Goal: Register for event/course

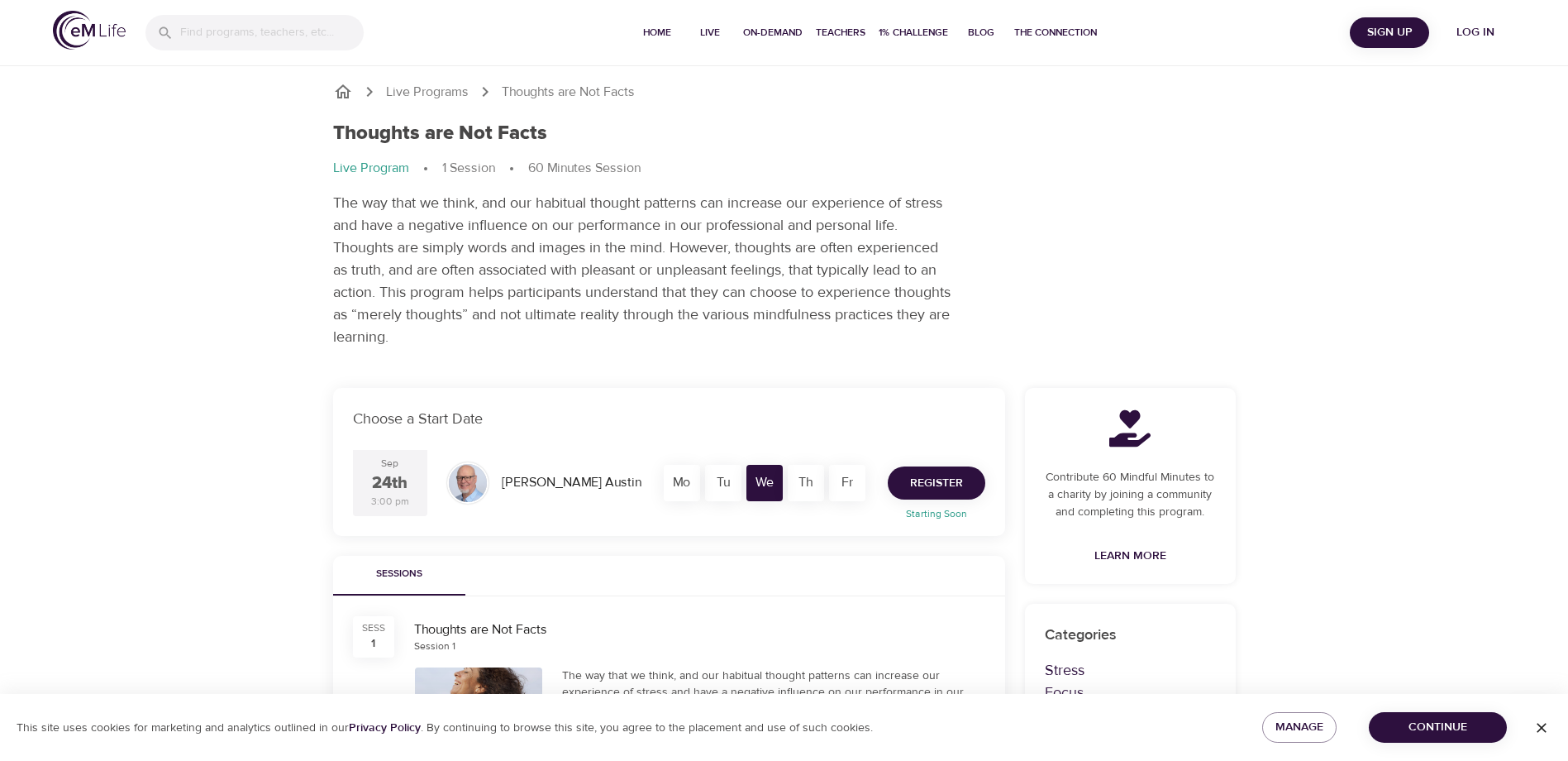
click at [934, 474] on span "Register" at bounding box center [936, 483] width 53 height 21
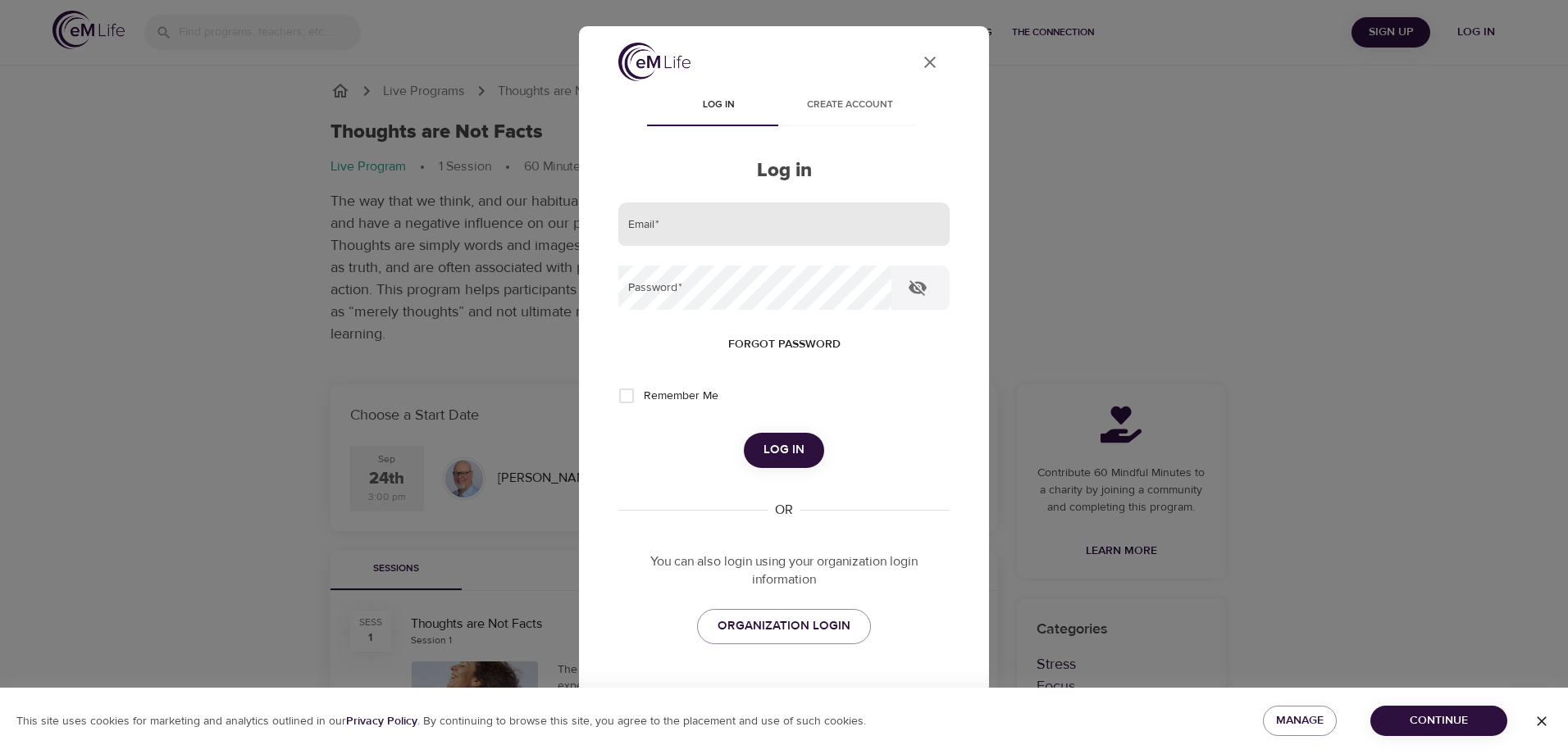
click at [767, 216] on input "email" at bounding box center [784, 224] width 332 height 44
type input "[EMAIL_ADDRESS][DOMAIN_NAME]"
click at [773, 621] on span "ORGANIZATION LOGIN" at bounding box center [784, 627] width 133 height 22
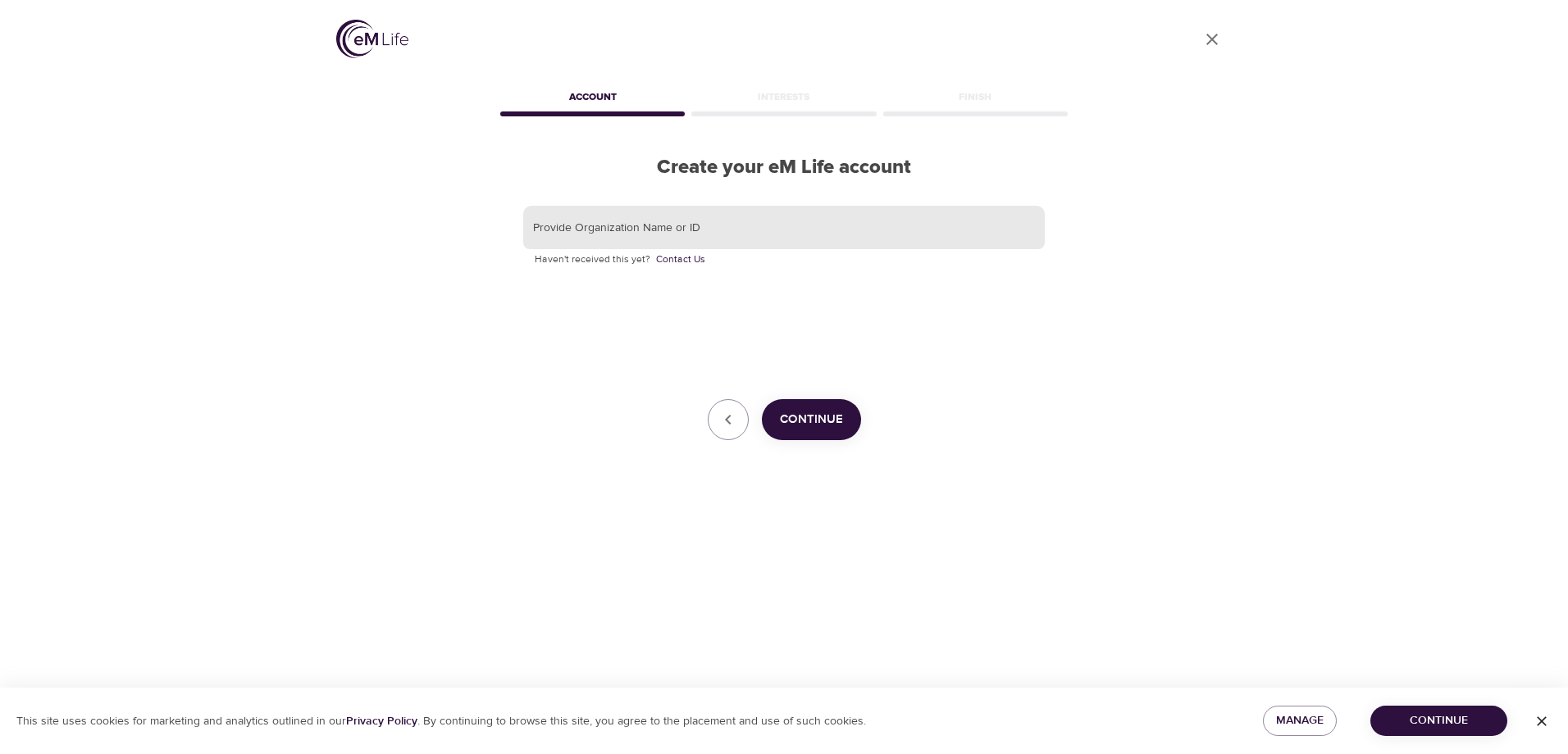
click at [721, 230] on input "text" at bounding box center [784, 227] width 521 height 44
type input "z"
click at [808, 399] on div "Provide Organization Name or ID The Hanover Insurance Group Haven't received th…" at bounding box center [784, 323] width 521 height 235
click at [818, 409] on button "Continue" at bounding box center [812, 419] width 99 height 41
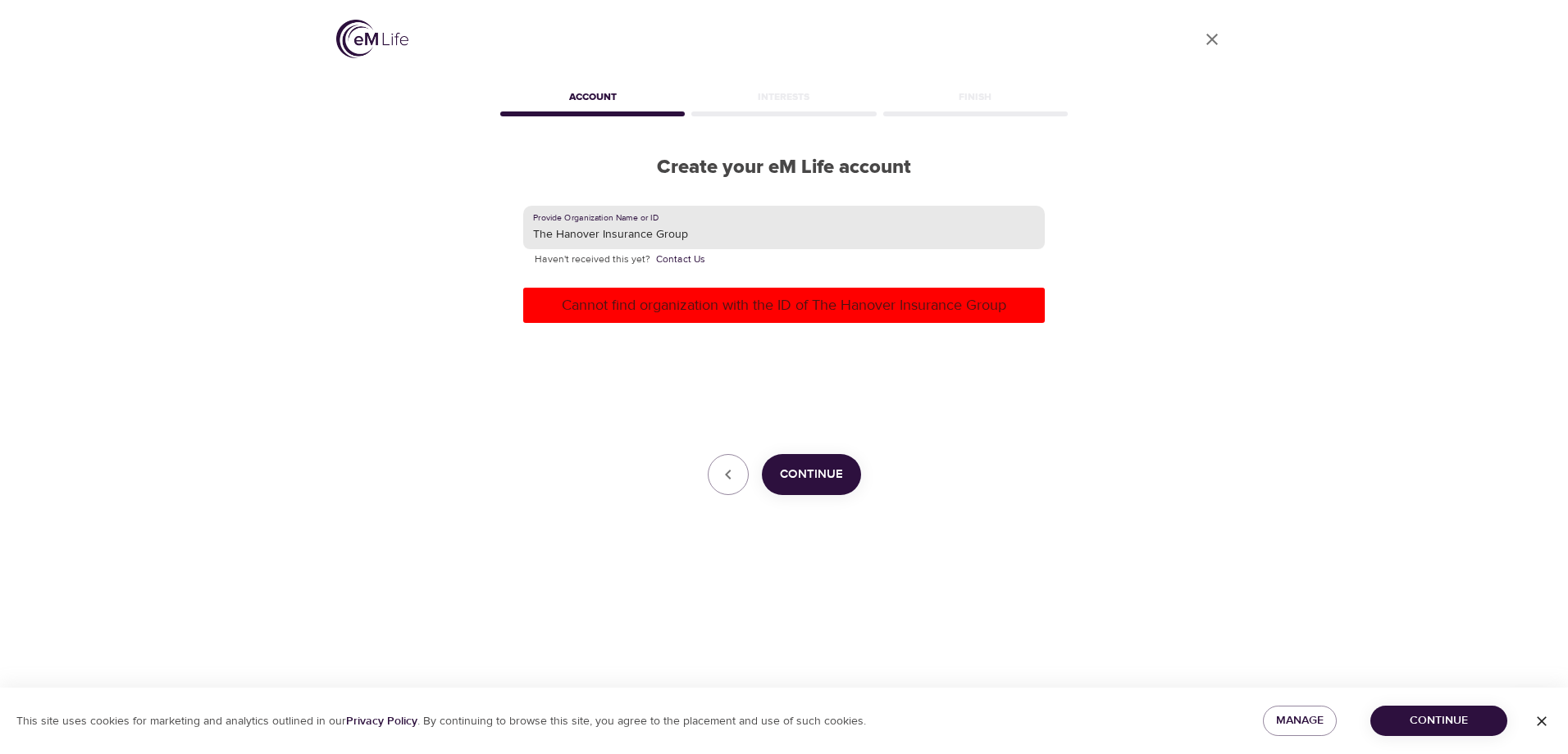
drag, startPoint x: 557, startPoint y: 235, endPoint x: 506, endPoint y: 235, distance: 51.0
click at [506, 235] on div "Provide Organization Name or ID The Hanover Insurance Group Haven't received th…" at bounding box center [783, 350] width 574 height 342
click at [798, 383] on div "Provide Organization Name or ID Hanover Insurance Group Haven't received this y…" at bounding box center [784, 350] width 521 height 290
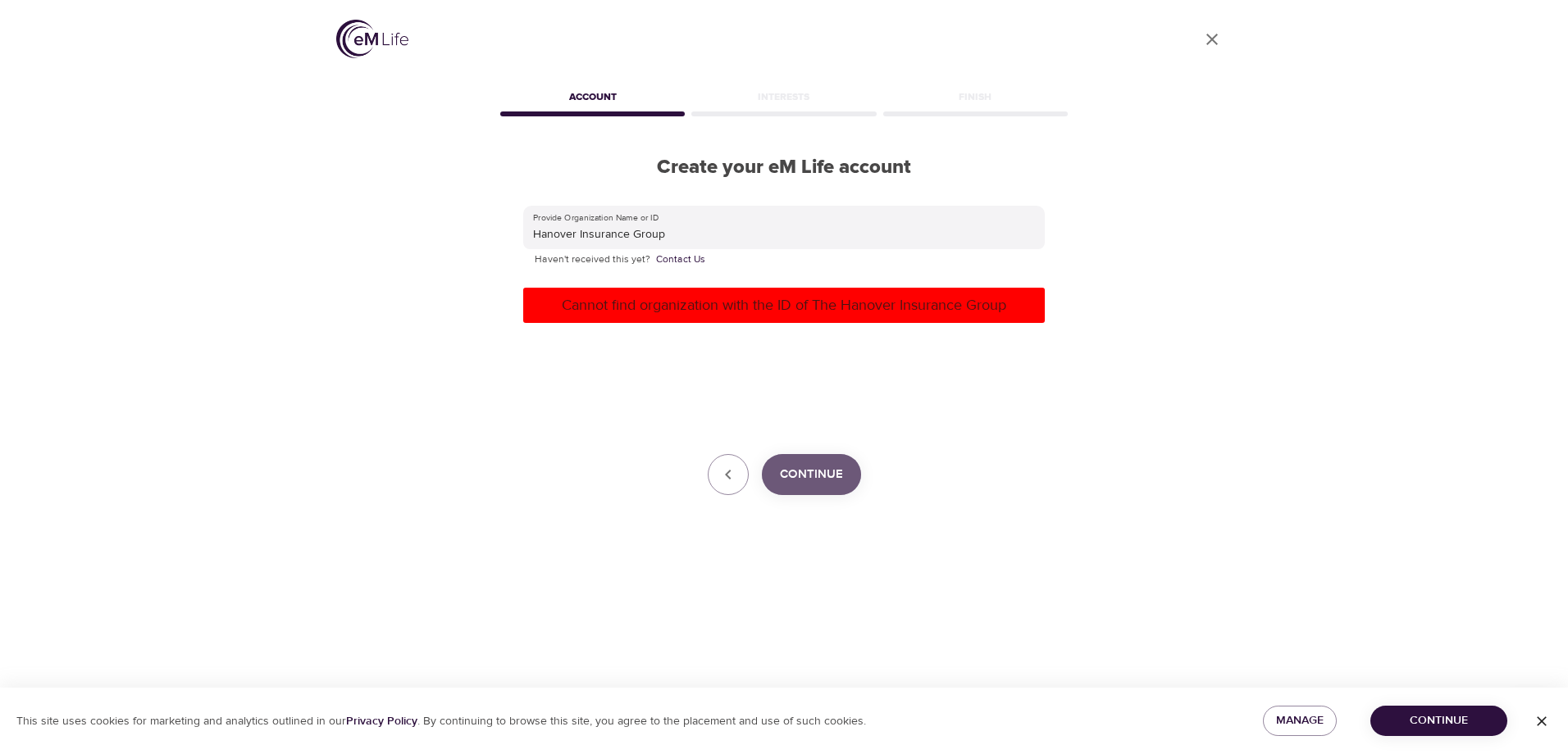
click at [829, 471] on span "Continue" at bounding box center [812, 475] width 63 height 22
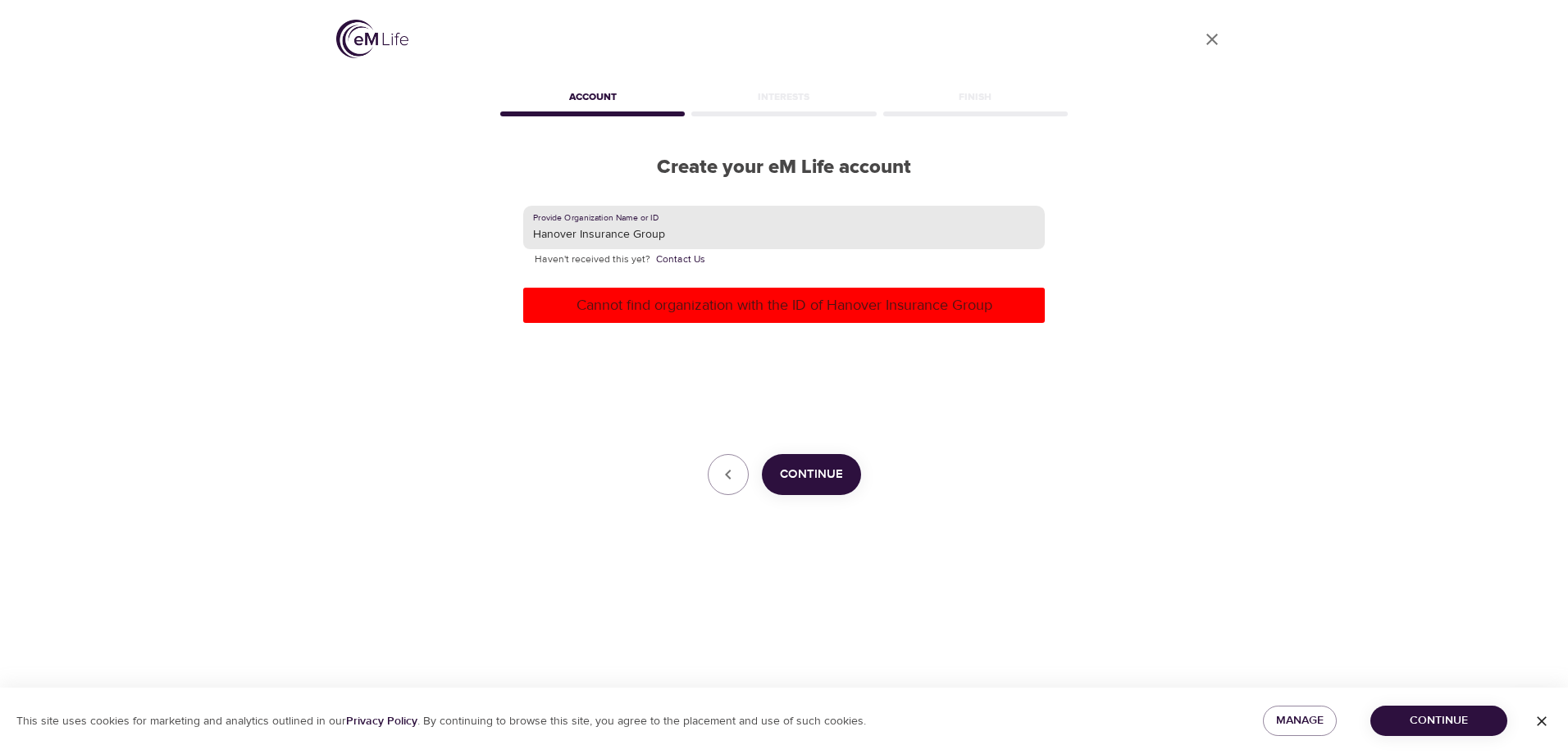
drag, startPoint x: 691, startPoint y: 229, endPoint x: 575, endPoint y: 238, distance: 116.3
click at [575, 238] on input "Hanover Insurance Group" at bounding box center [784, 227] width 521 height 44
type input "[GEOGRAPHIC_DATA]"
click at [820, 468] on span "Continue" at bounding box center [812, 475] width 63 height 22
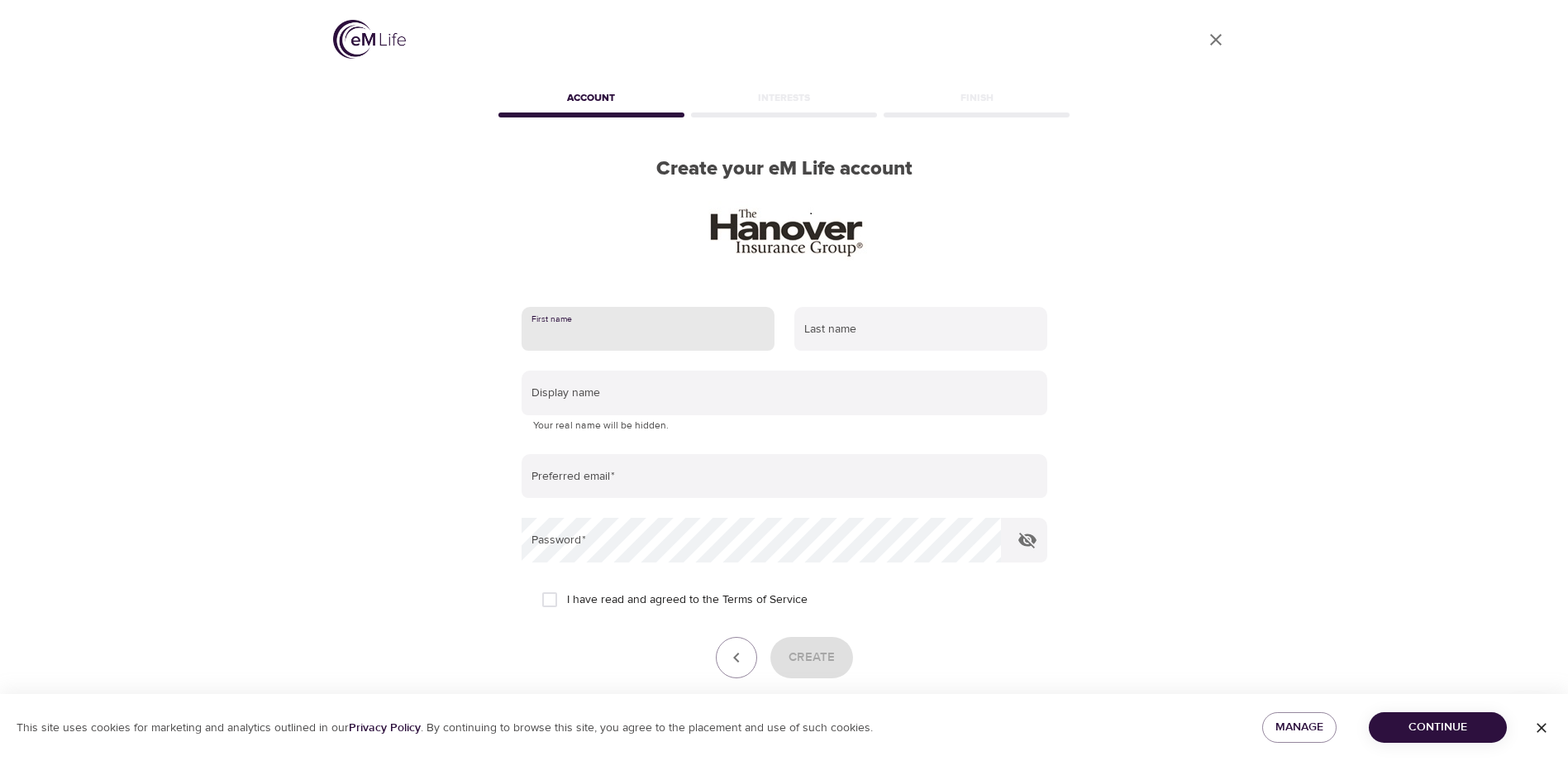
click at [650, 336] on input "text" at bounding box center [648, 329] width 253 height 45
type input "[PERSON_NAME]"
type input "Mesarosh"
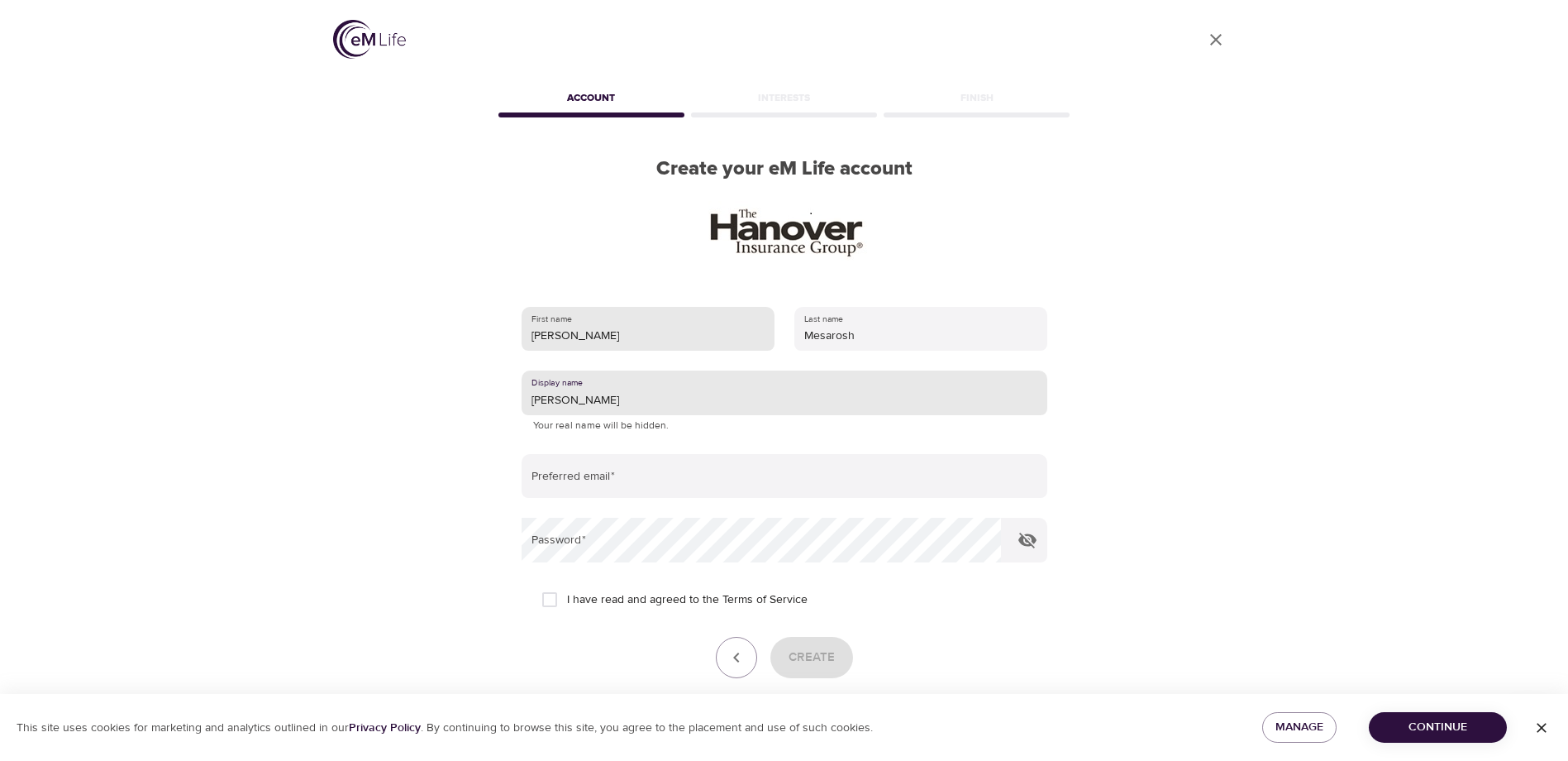
type input "[PERSON_NAME]"
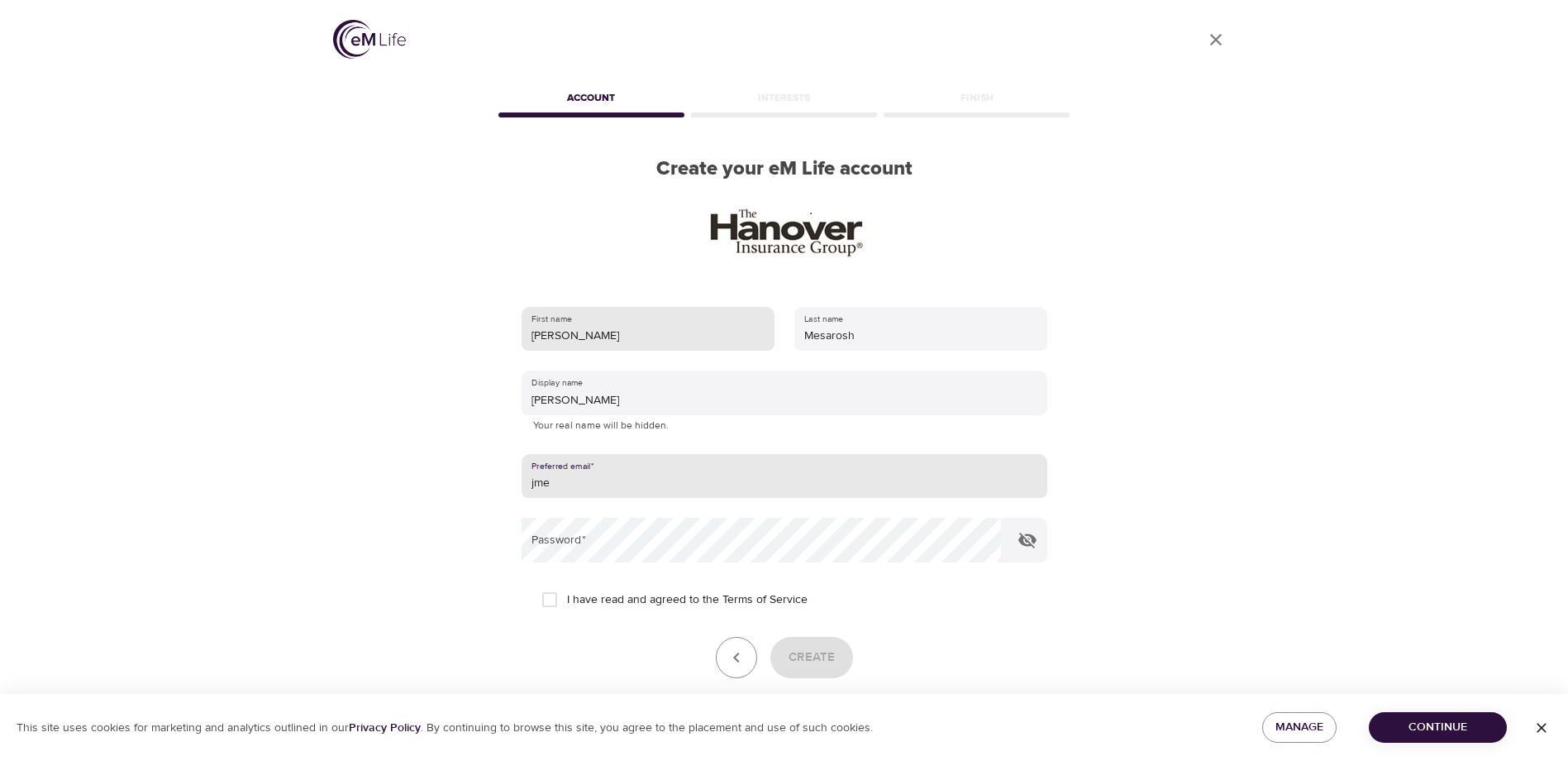
type input "[EMAIL_ADDRESS][DOMAIN_NAME]"
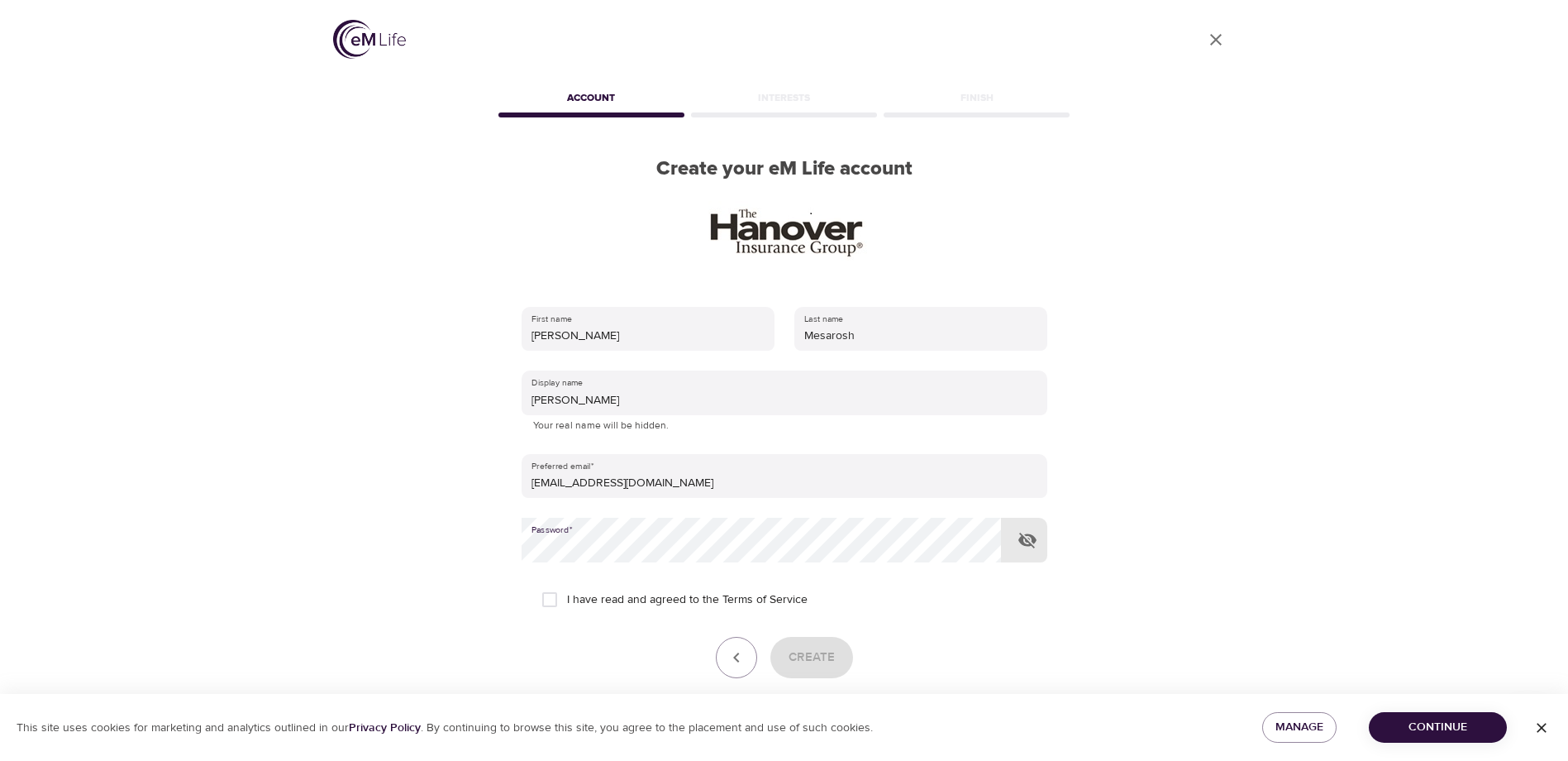
click at [1024, 535] on icon "button" at bounding box center [1027, 540] width 20 height 20
click at [553, 603] on input "I have read and agreed to the Terms of Service" at bounding box center [550, 600] width 35 height 35
checkbox input "true"
click at [822, 656] on span "Create" at bounding box center [811, 657] width 47 height 22
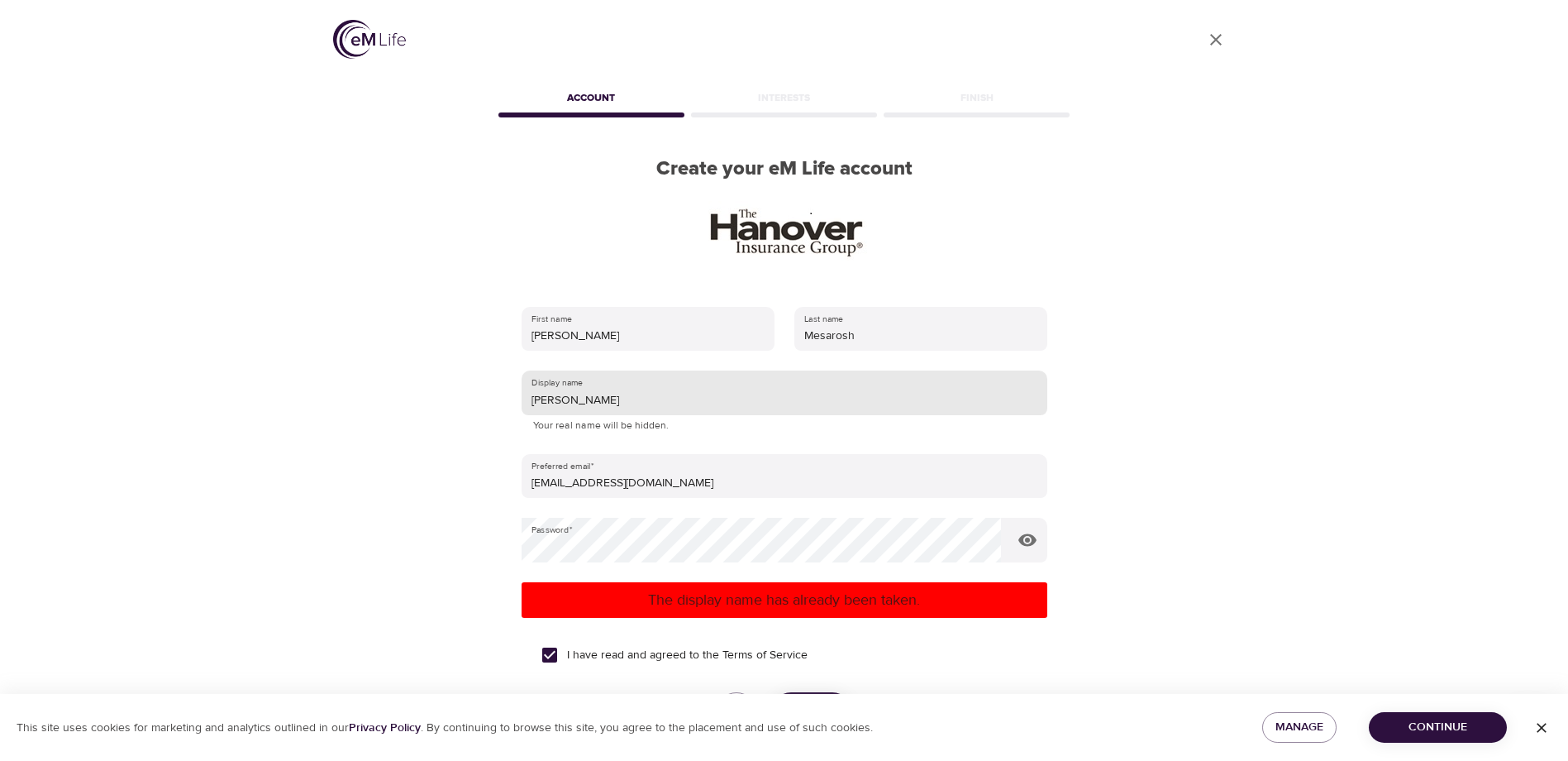
click at [566, 401] on input "[PERSON_NAME]" at bounding box center [784, 392] width 526 height 45
click at [519, 398] on div "First name [PERSON_NAME] Last name [PERSON_NAME] Display name [PERSON_NAME] You…" at bounding box center [784, 543] width 578 height 525
type input "M"
type input "IMJAMIEMI"
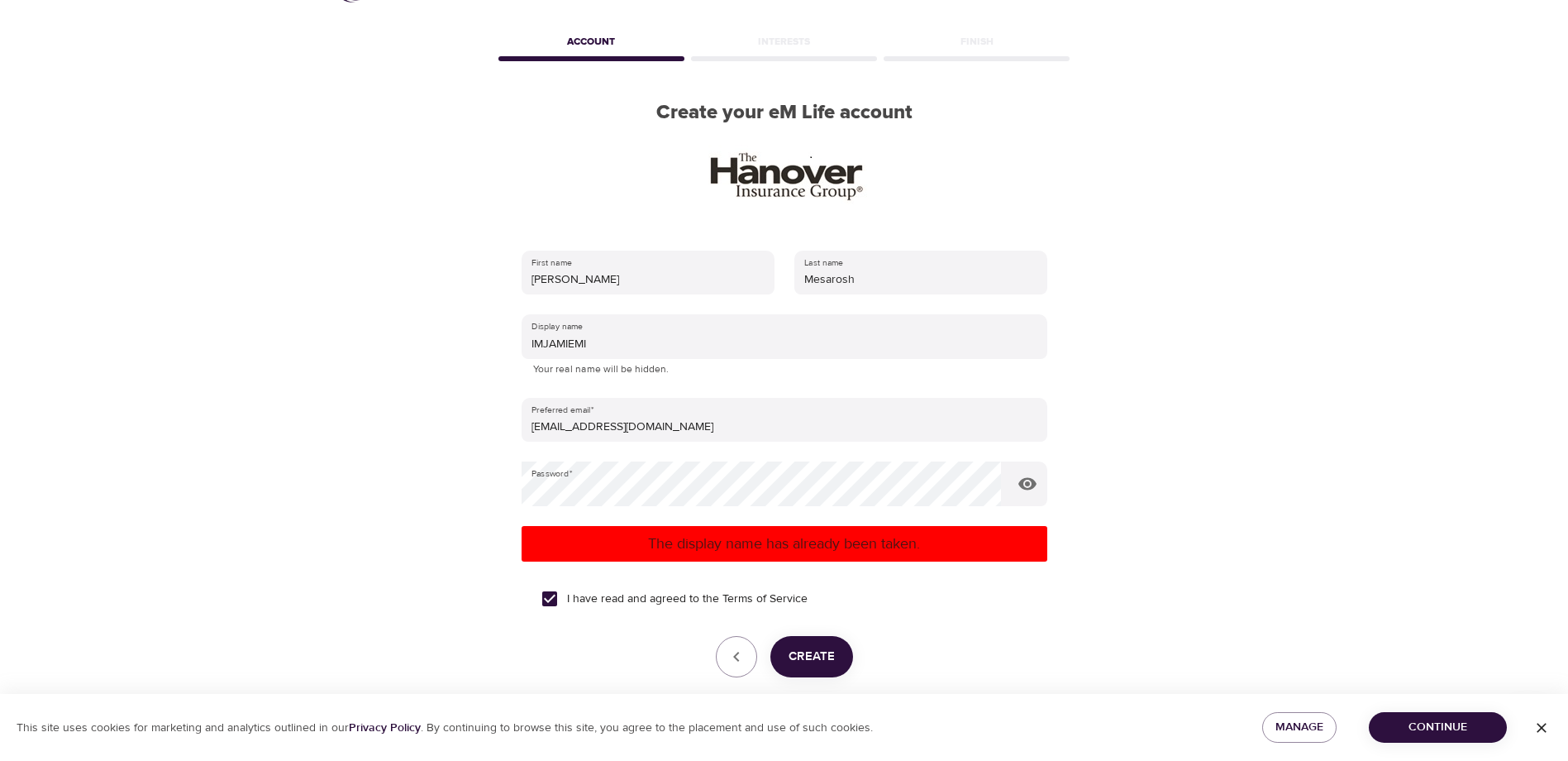
scroll to position [129, 0]
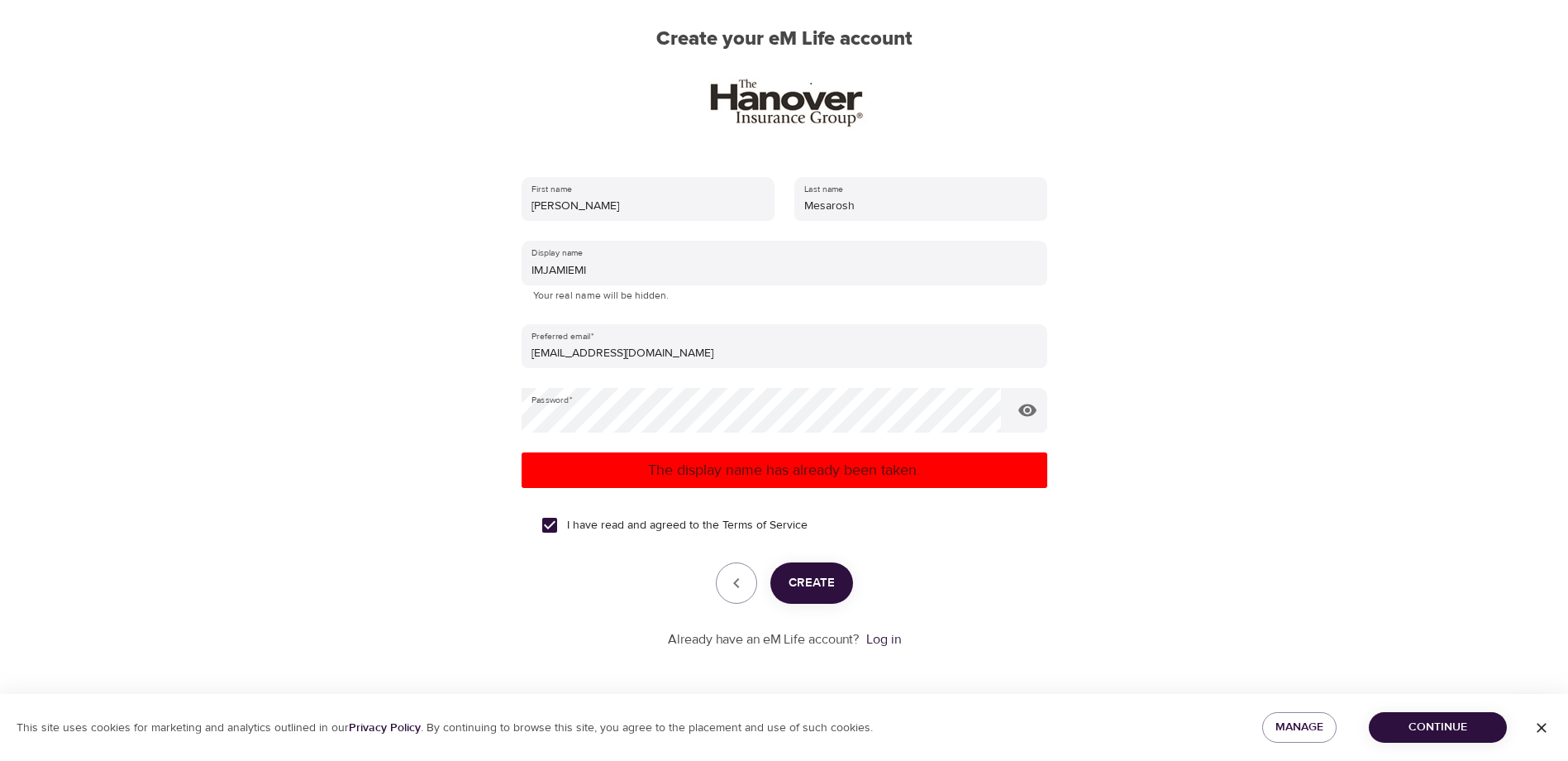
click at [822, 588] on span "Create" at bounding box center [811, 584] width 47 height 22
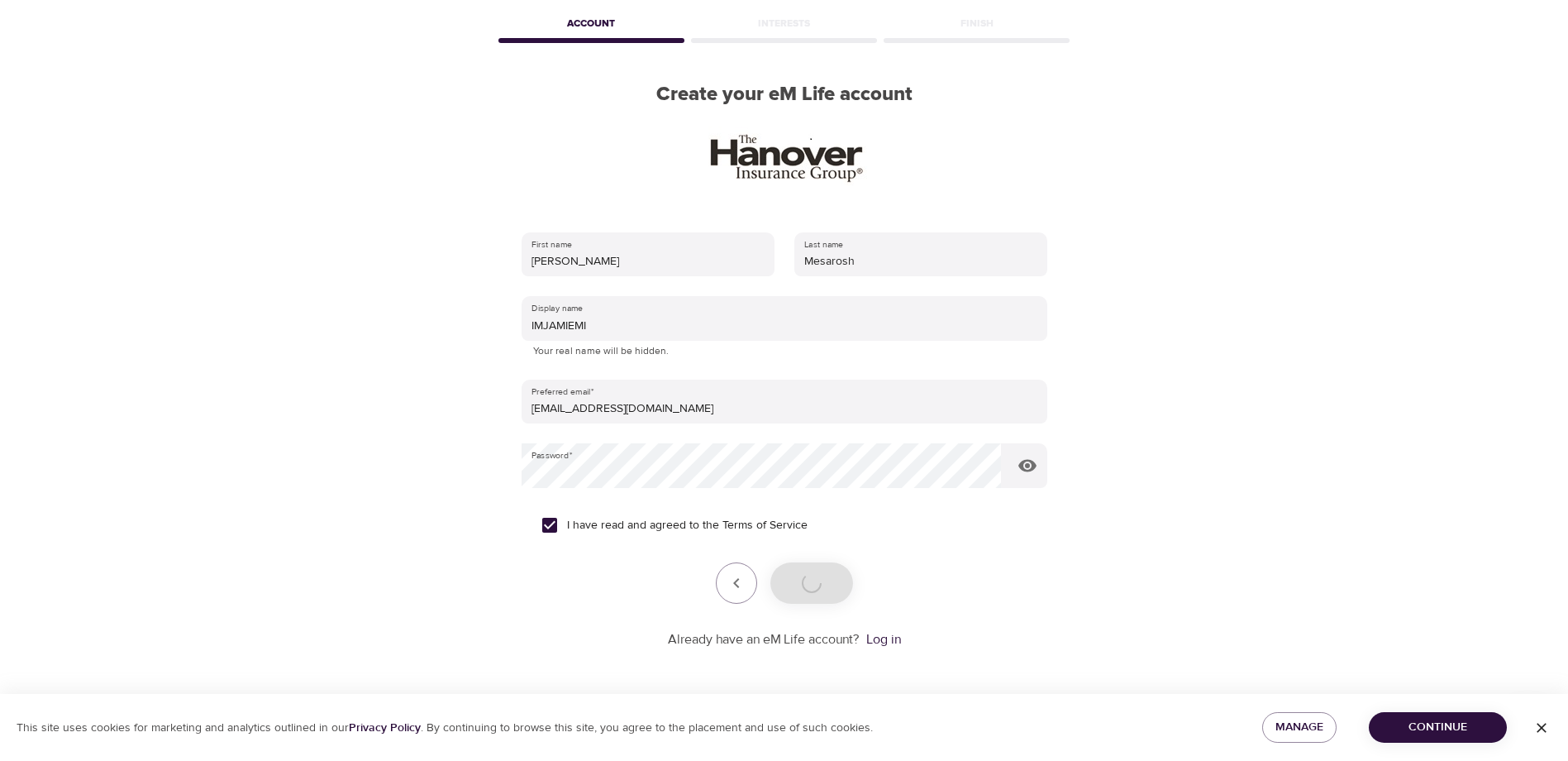
scroll to position [75, 0]
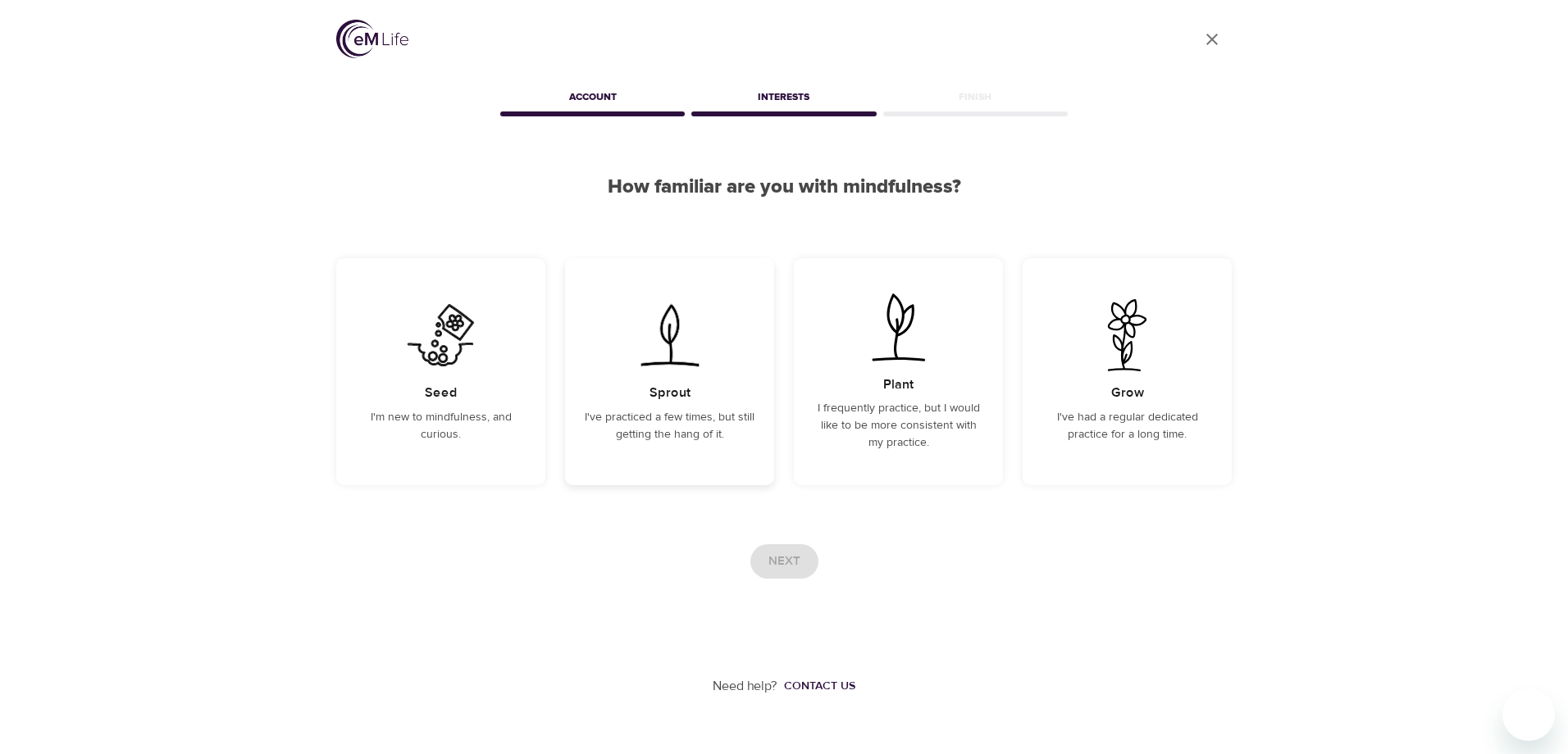
click at [683, 442] on p "I've practiced a few times, but still getting the hang of it." at bounding box center [669, 425] width 170 height 35
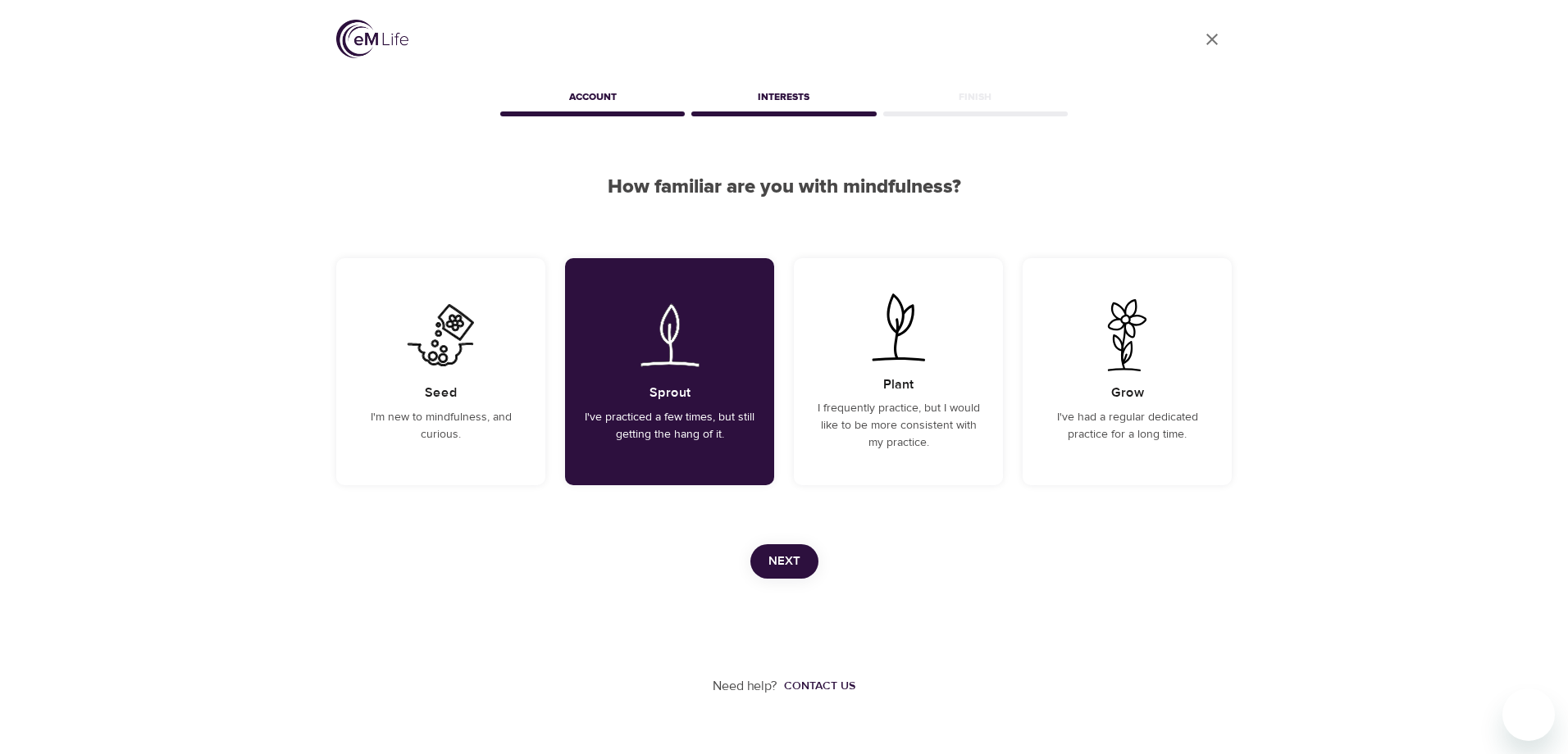
click at [785, 559] on span "Next" at bounding box center [784, 562] width 32 height 22
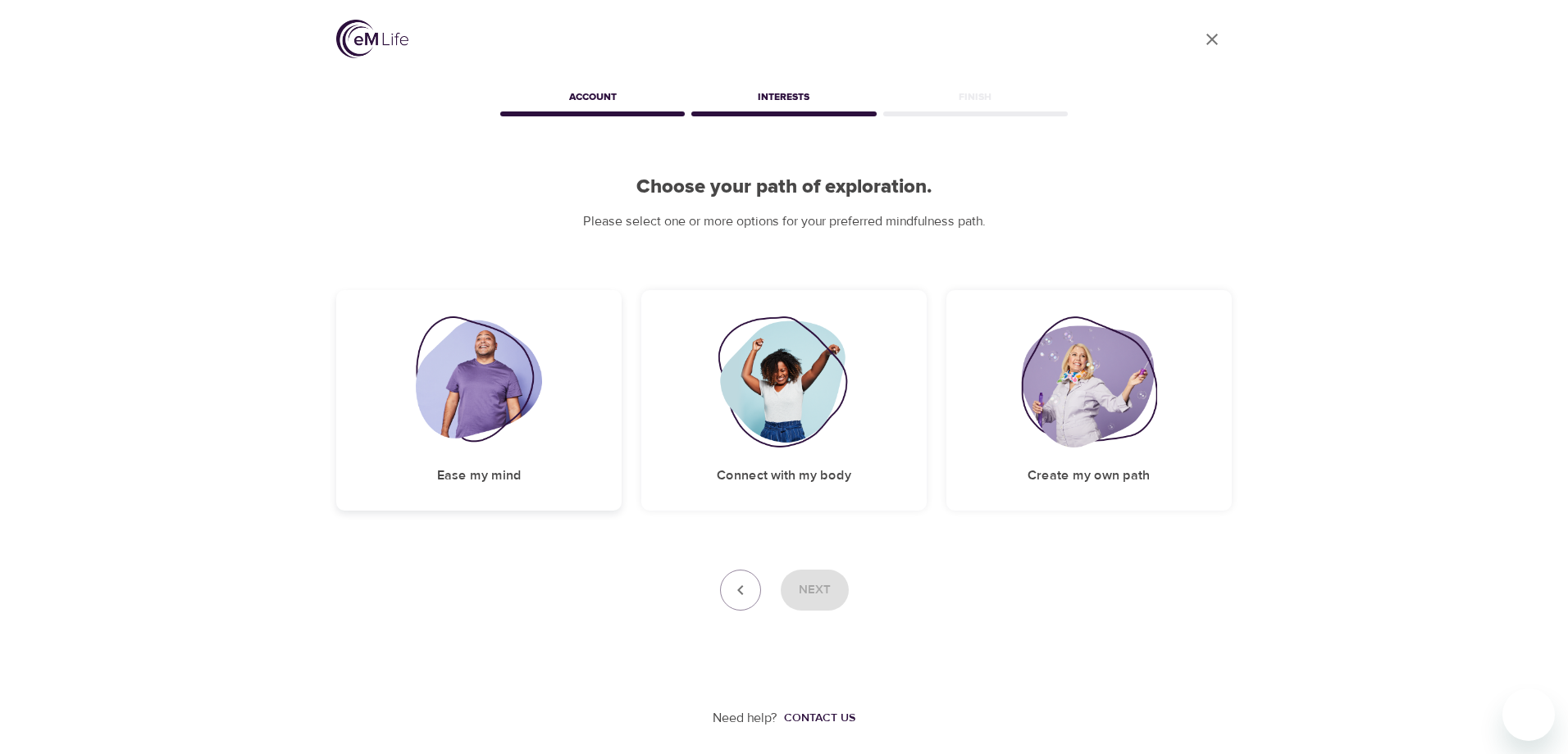
click at [552, 447] on div "Ease my mind" at bounding box center [479, 400] width 285 height 220
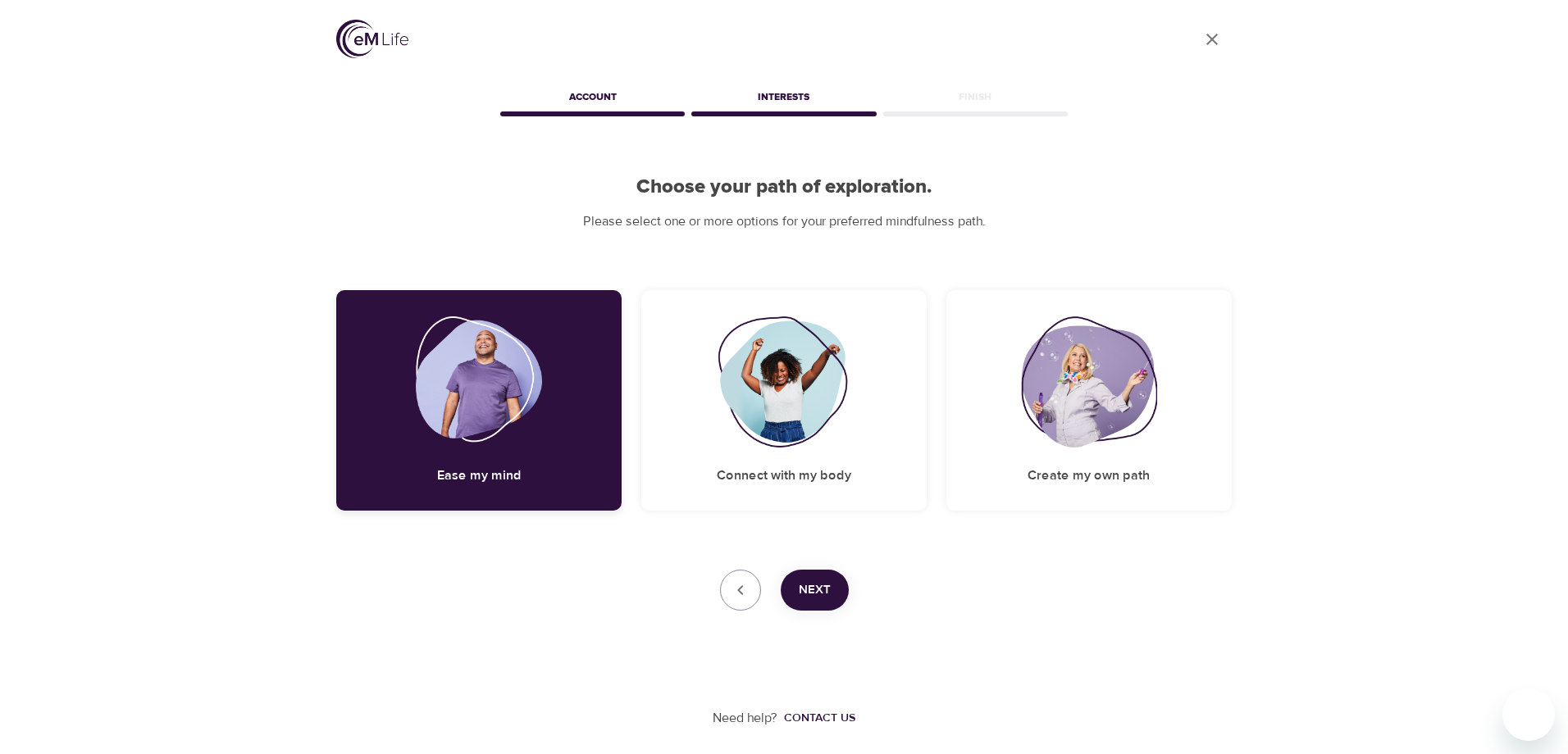
click at [555, 448] on div "Ease my mind" at bounding box center [479, 400] width 285 height 220
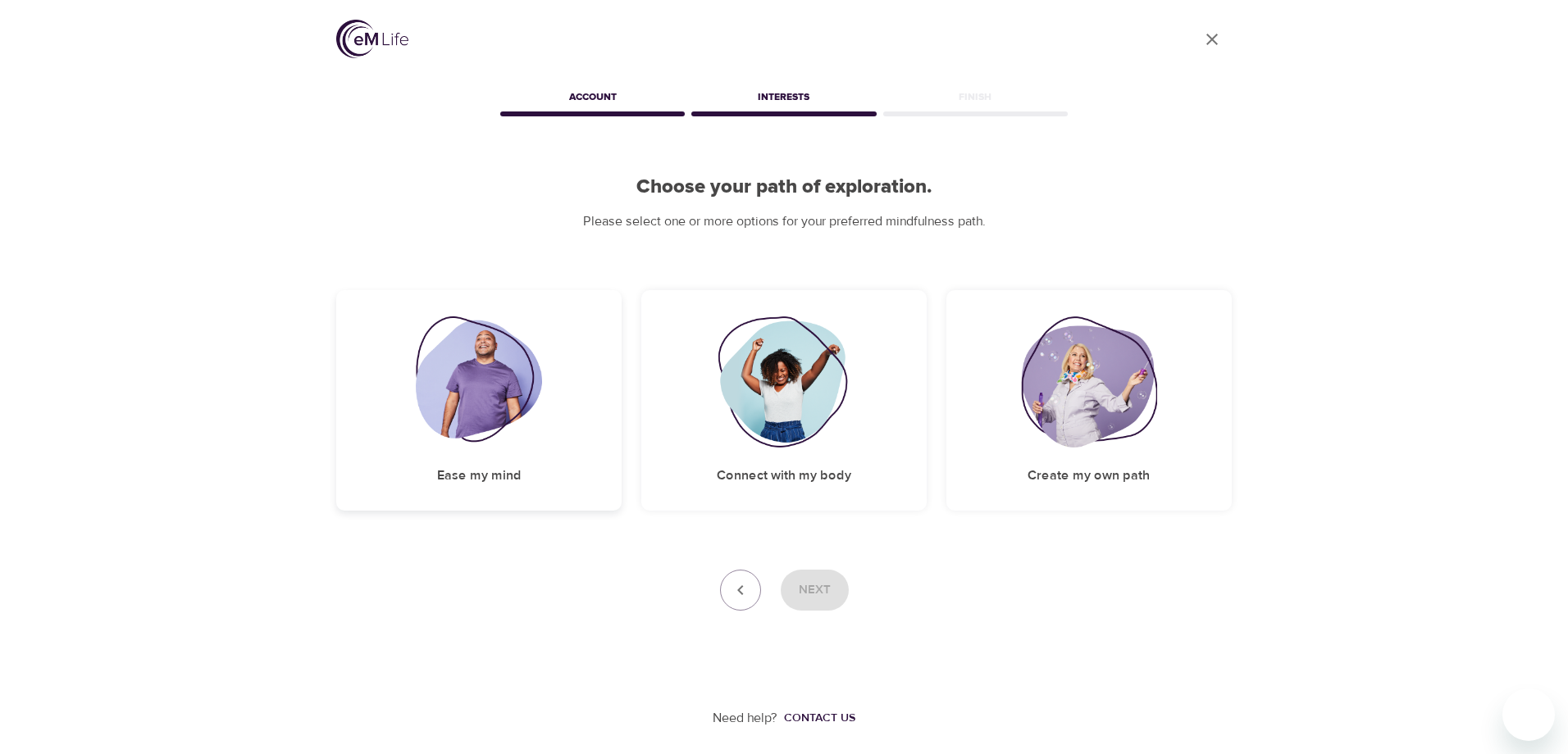
drag, startPoint x: 574, startPoint y: 456, endPoint x: 709, endPoint y: 460, distance: 135.1
click at [574, 457] on div "Ease my mind" at bounding box center [479, 400] width 285 height 220
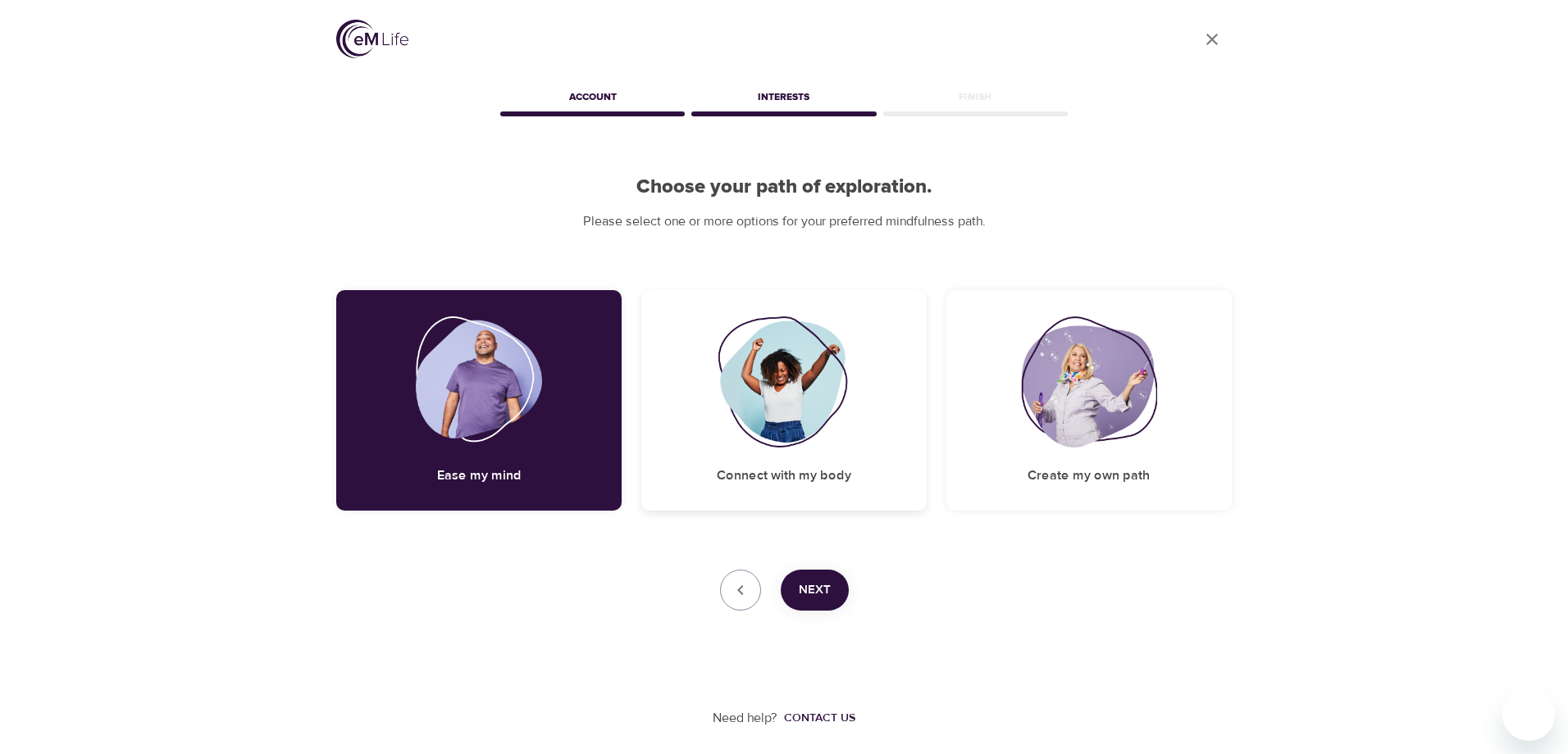
click at [806, 462] on div "Connect with my body" at bounding box center [783, 400] width 285 height 220
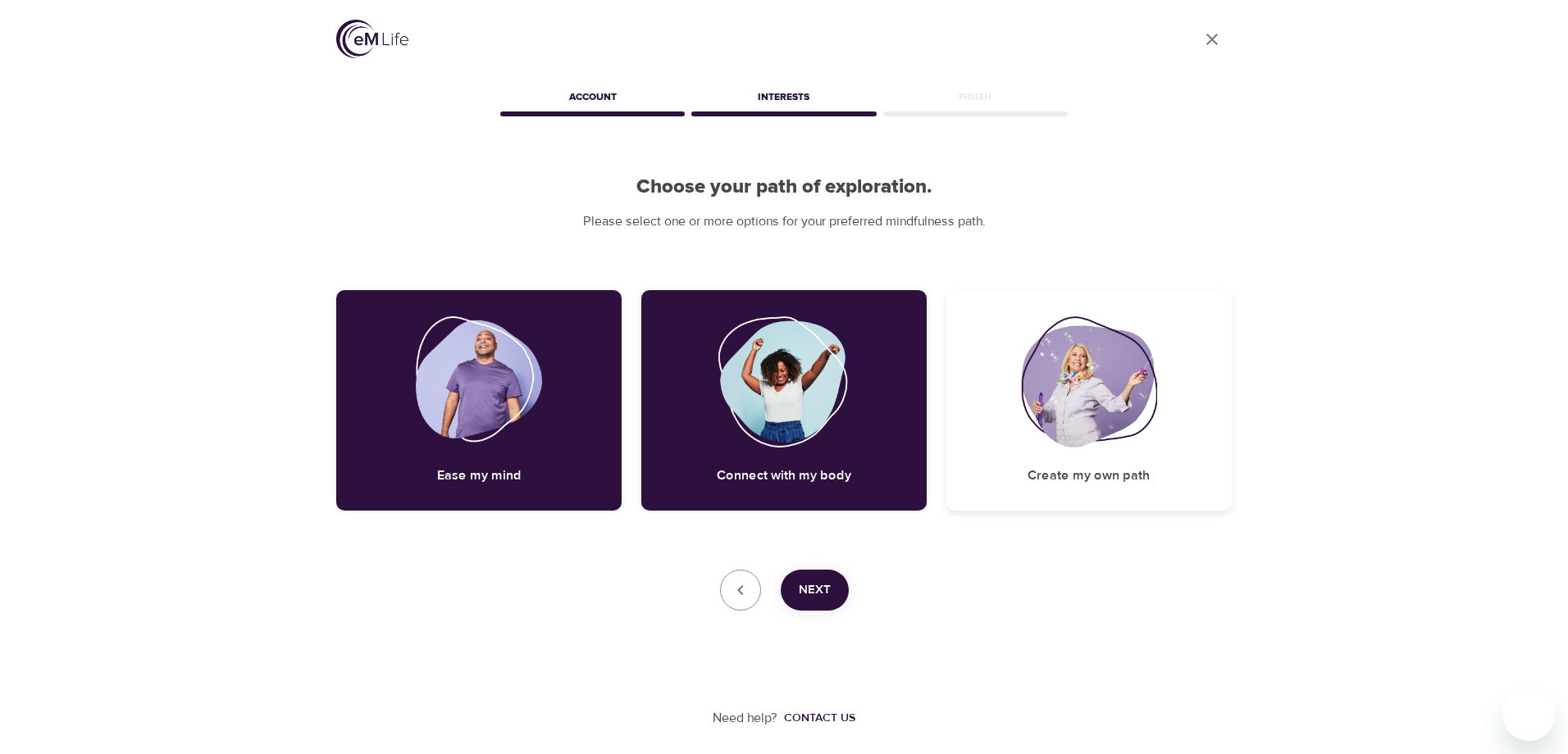
click at [1142, 488] on div "Create my own path" at bounding box center [1088, 400] width 285 height 220
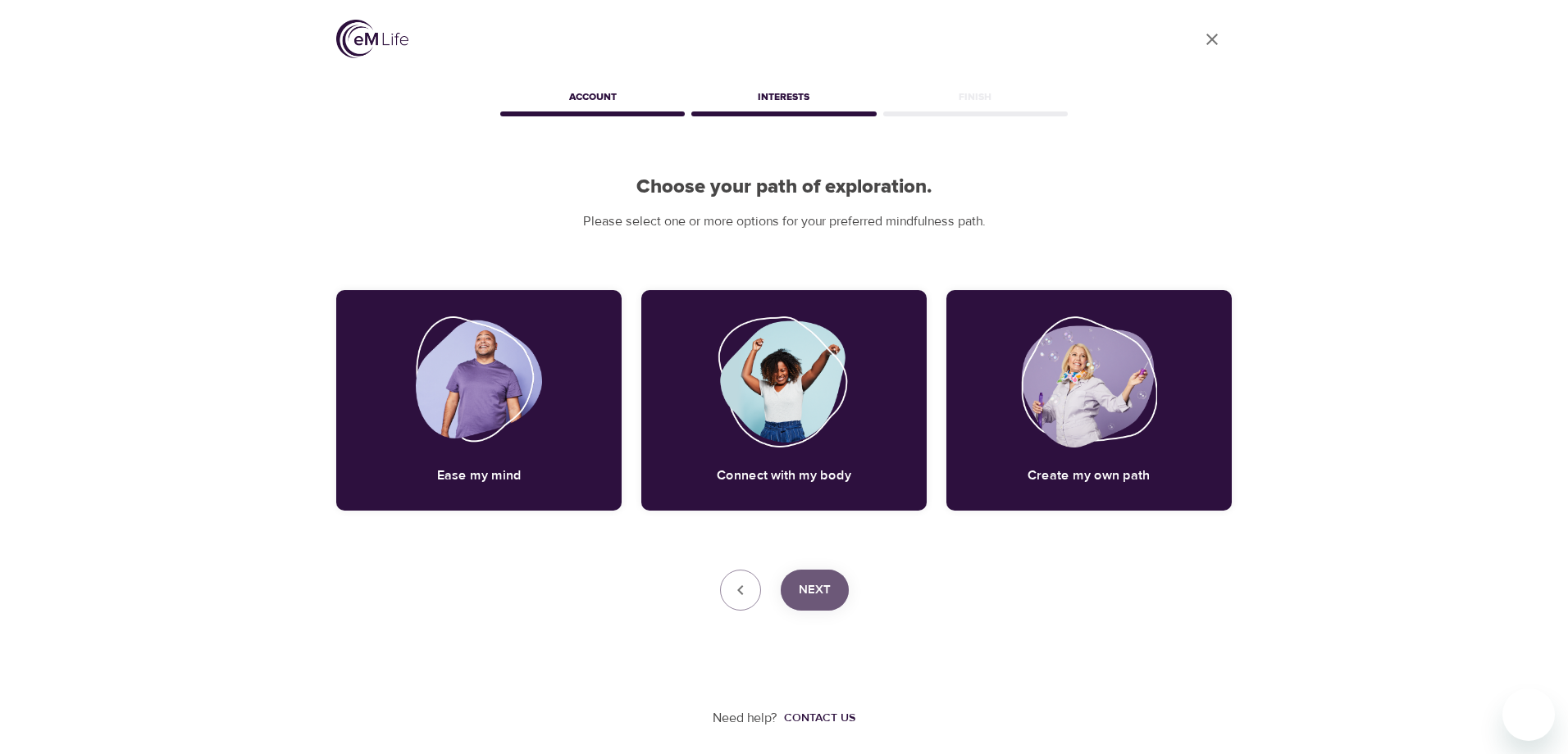
click at [824, 597] on span "Next" at bounding box center [815, 590] width 32 height 22
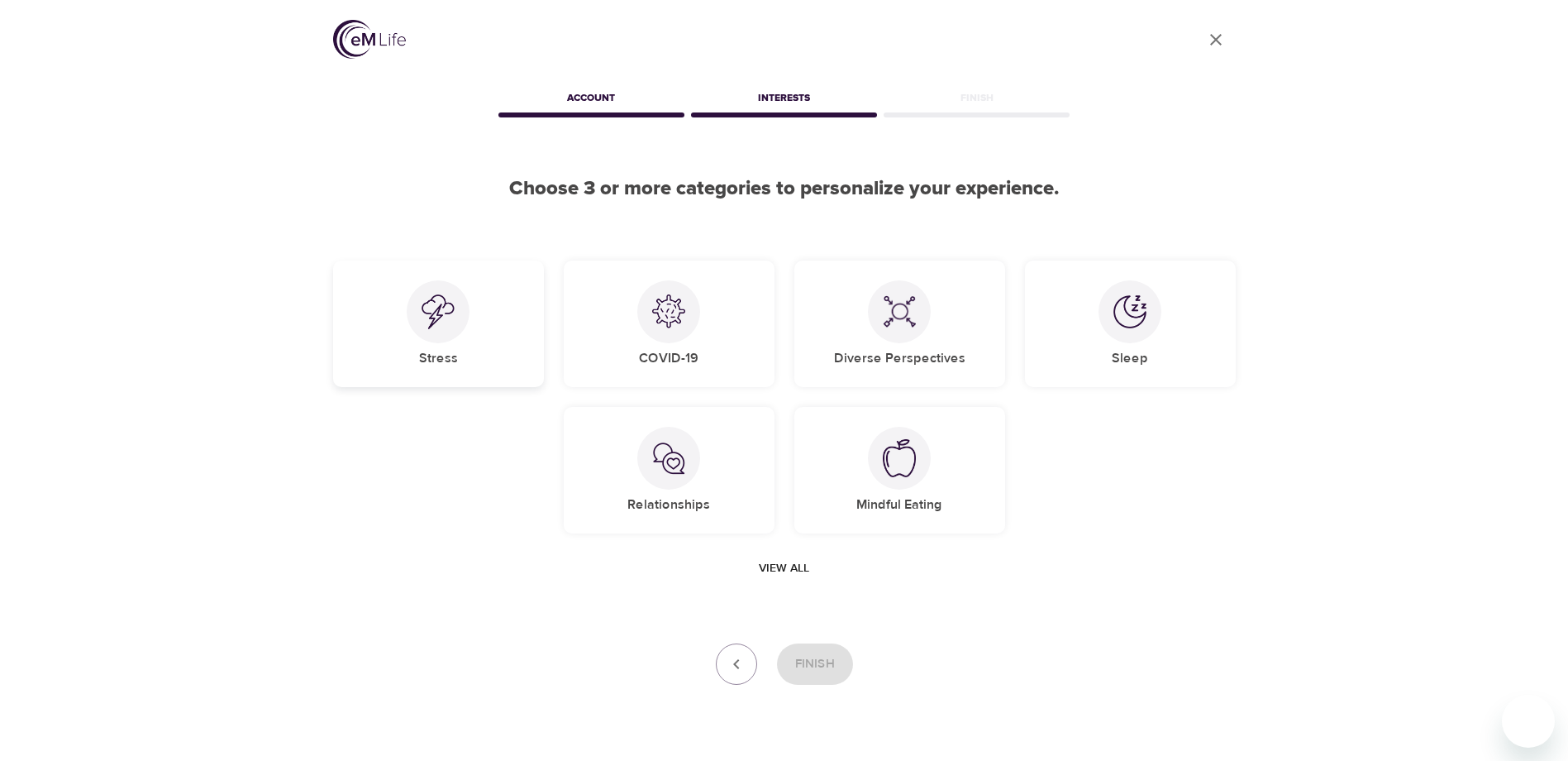
click at [475, 344] on div "Stress" at bounding box center [439, 324] width 211 height 127
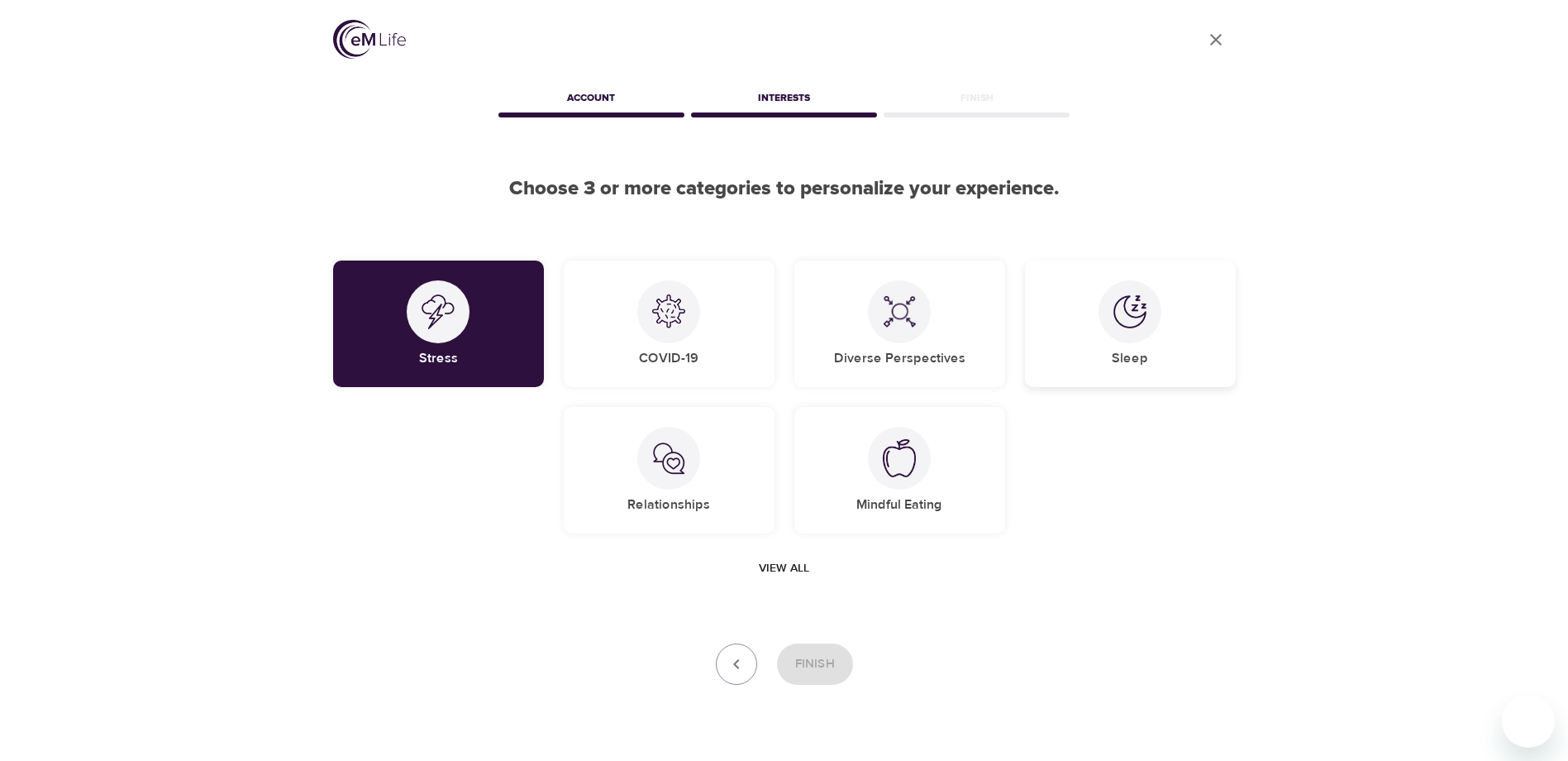
click at [1114, 354] on h5 "Sleep" at bounding box center [1130, 358] width 37 height 17
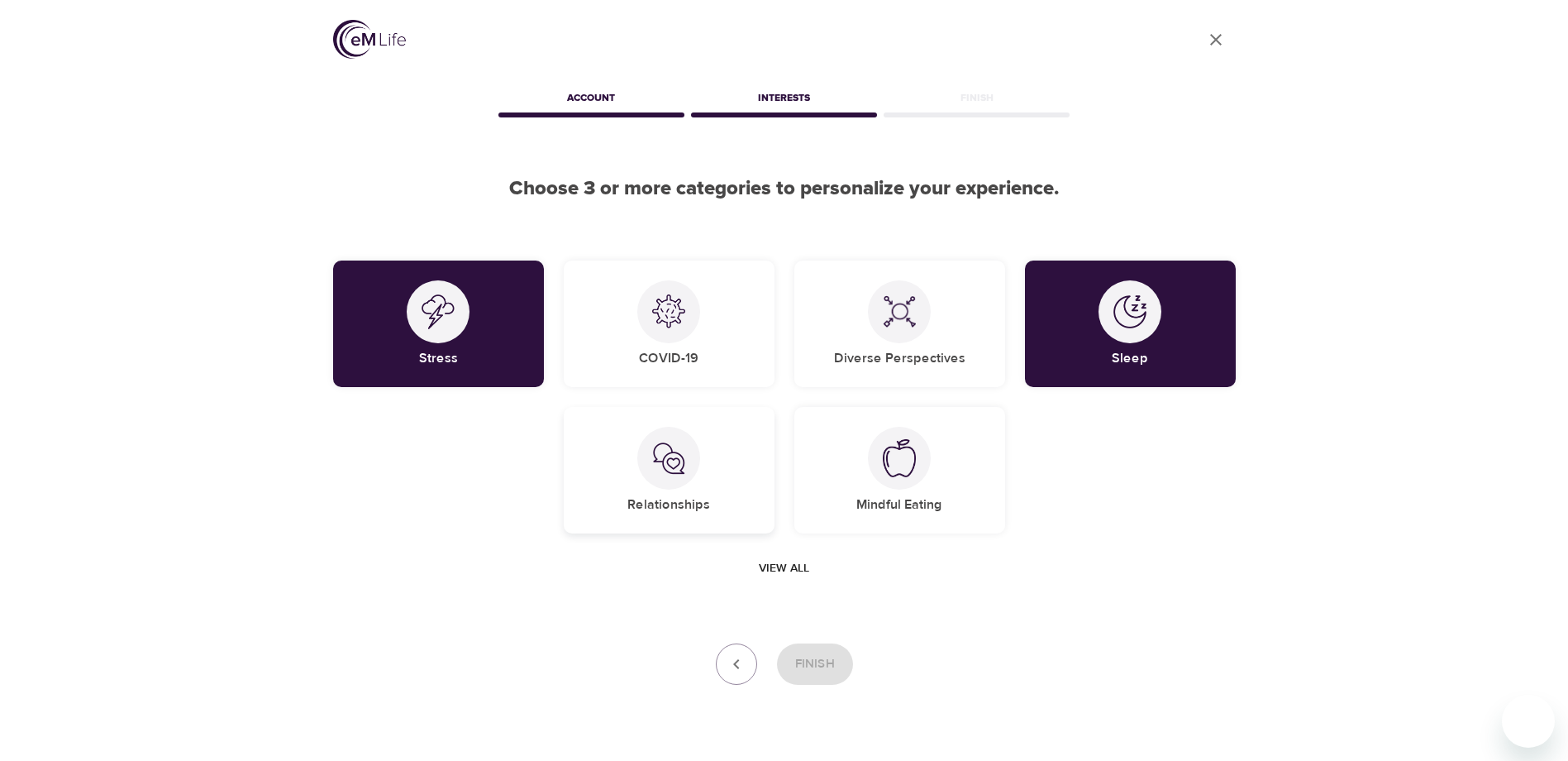
click at [738, 485] on div "Relationships" at bounding box center [669, 470] width 211 height 127
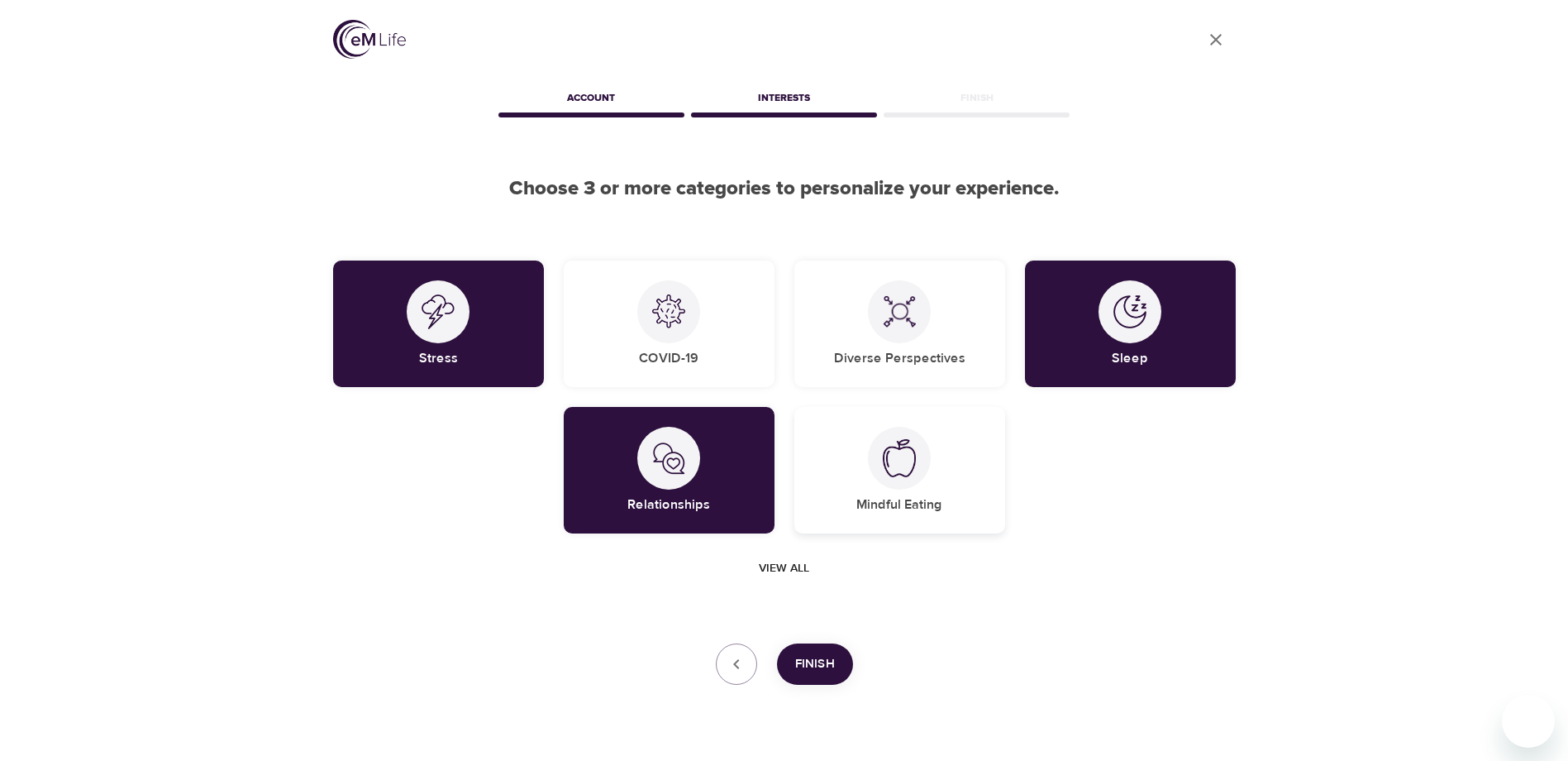
click at [916, 492] on div "Mindful Eating" at bounding box center [900, 470] width 211 height 127
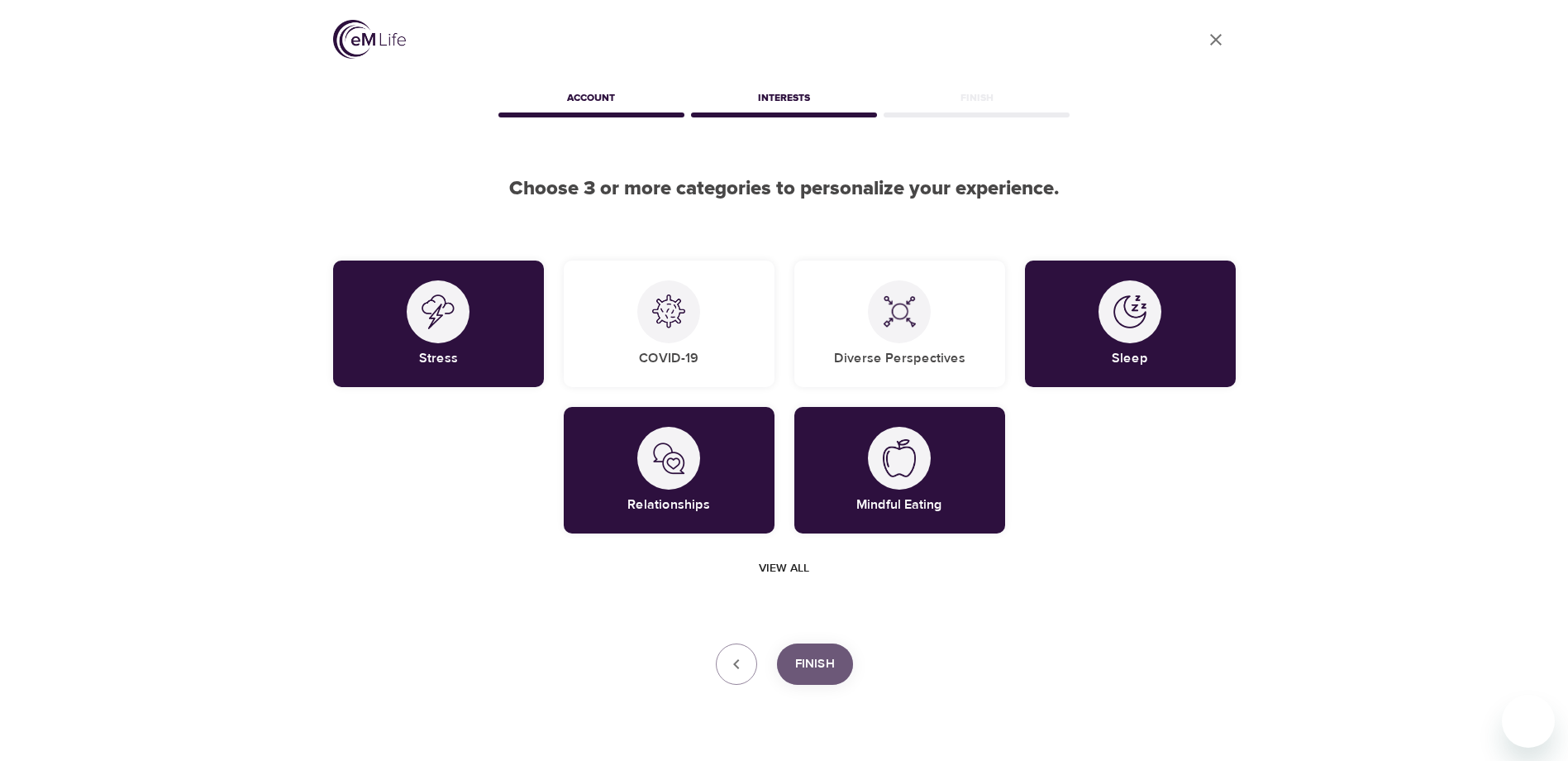
click at [818, 655] on span "Finish" at bounding box center [815, 664] width 40 height 22
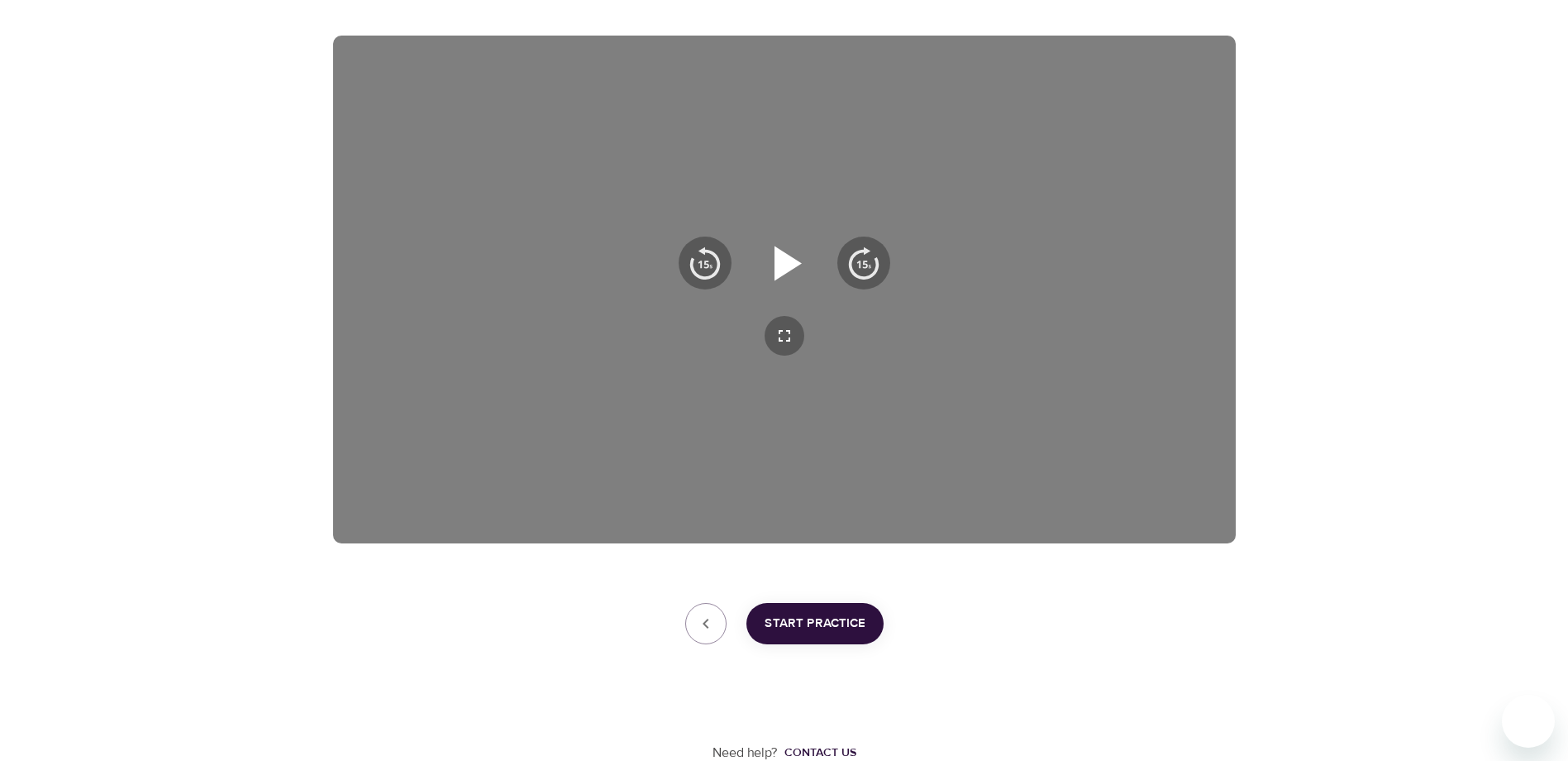
scroll to position [259, 0]
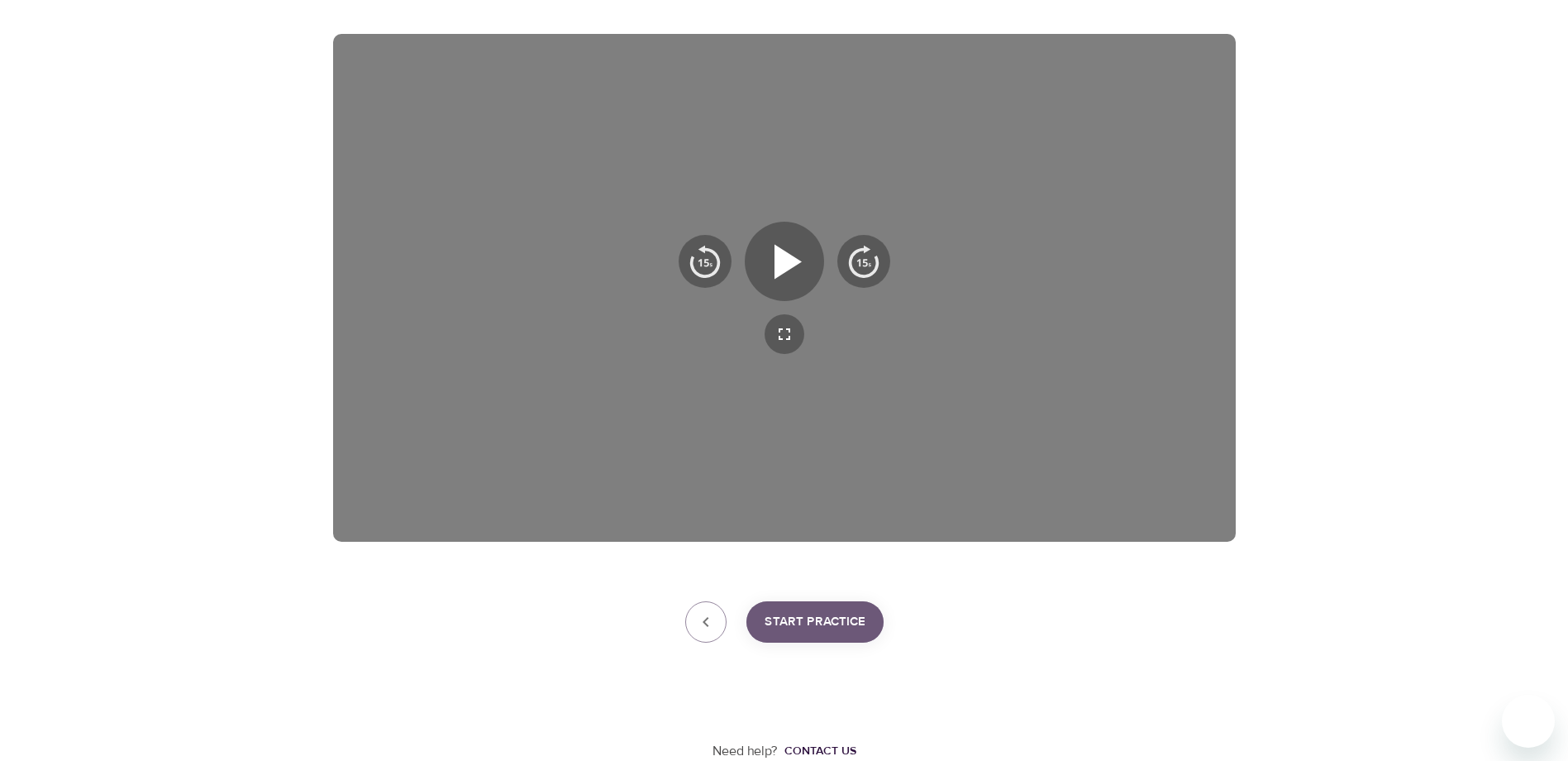
click at [821, 628] on span "Start Practice" at bounding box center [814, 623] width 101 height 22
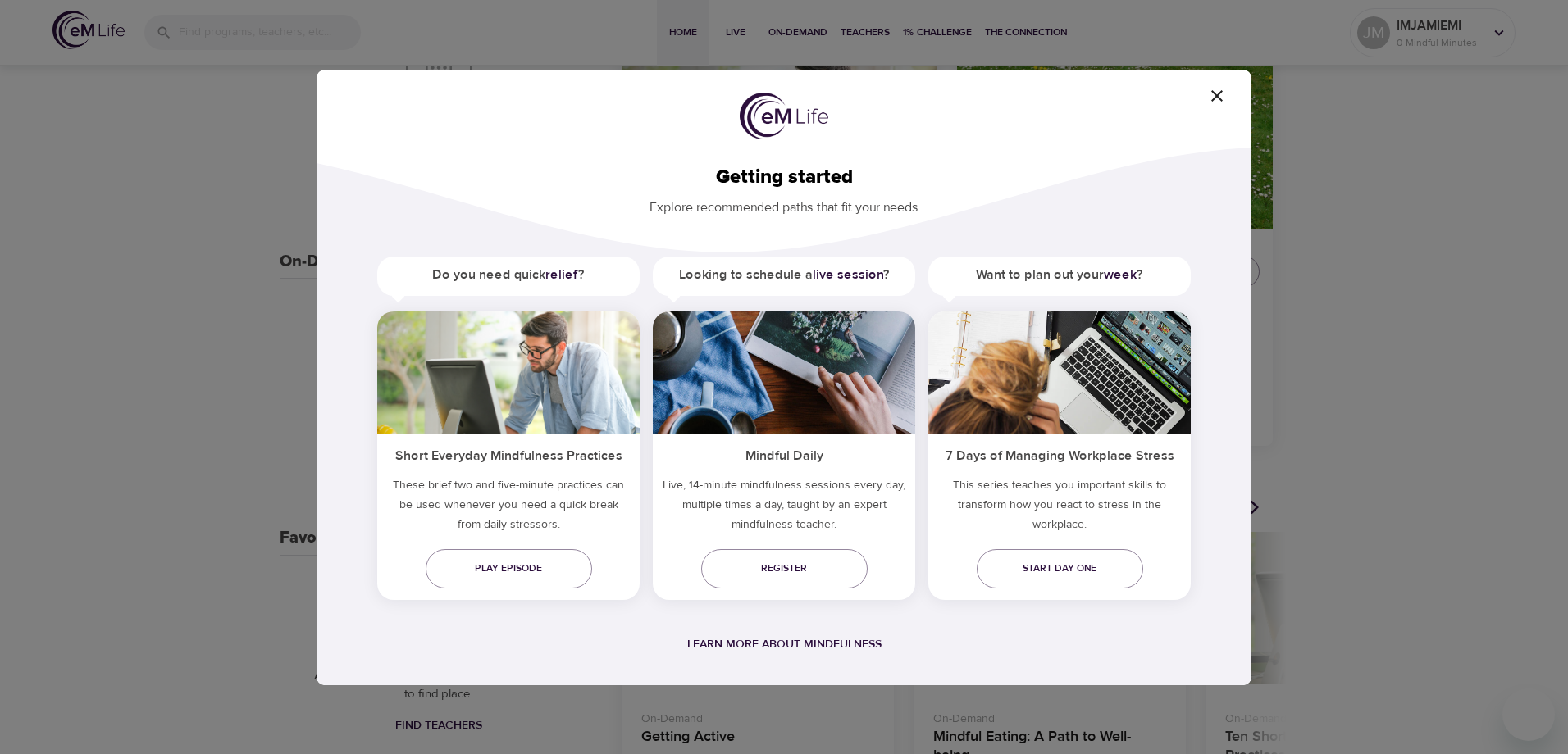
click at [1221, 95] on icon "button" at bounding box center [1216, 96] width 20 height 20
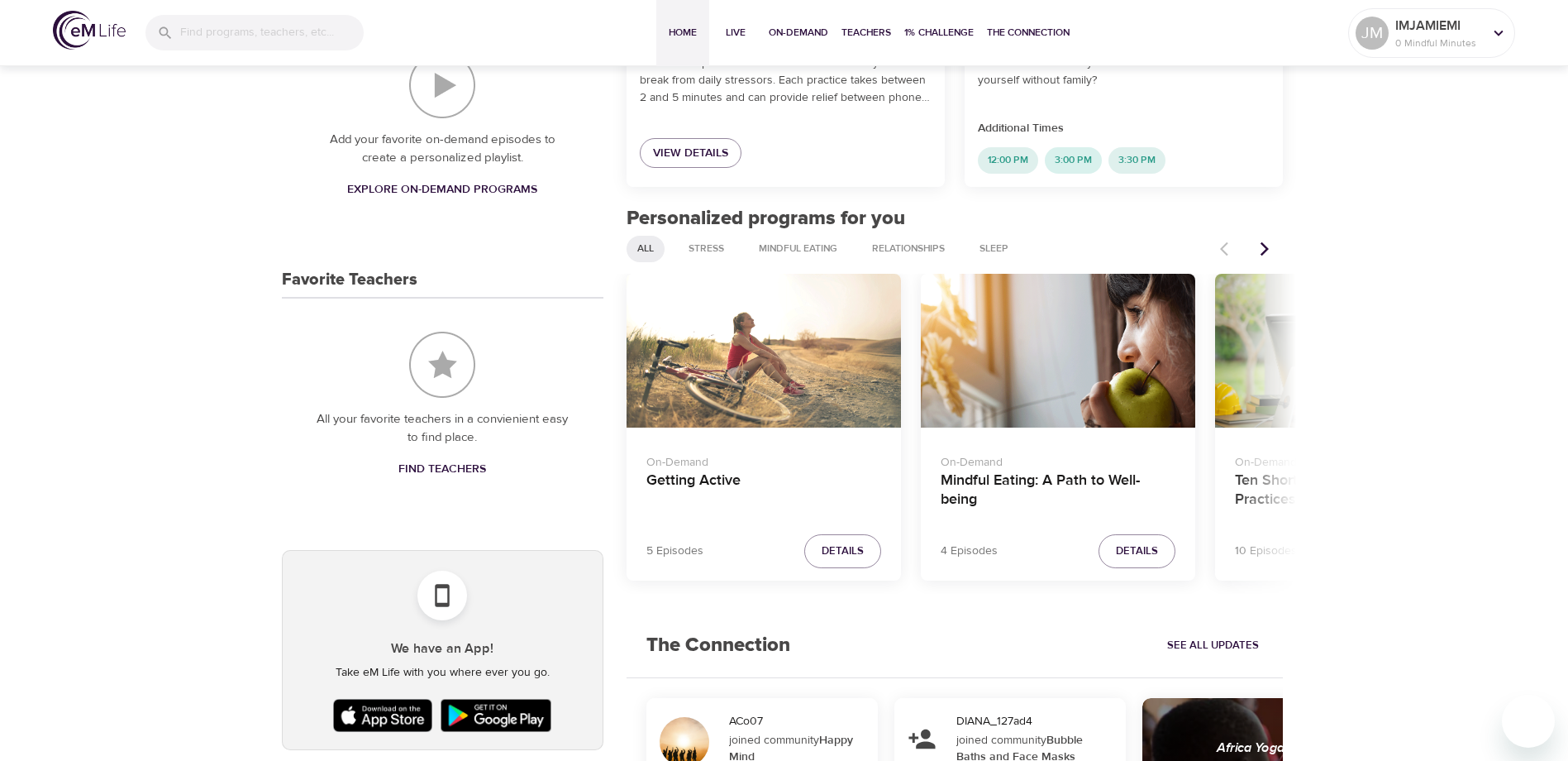
scroll to position [590, 0]
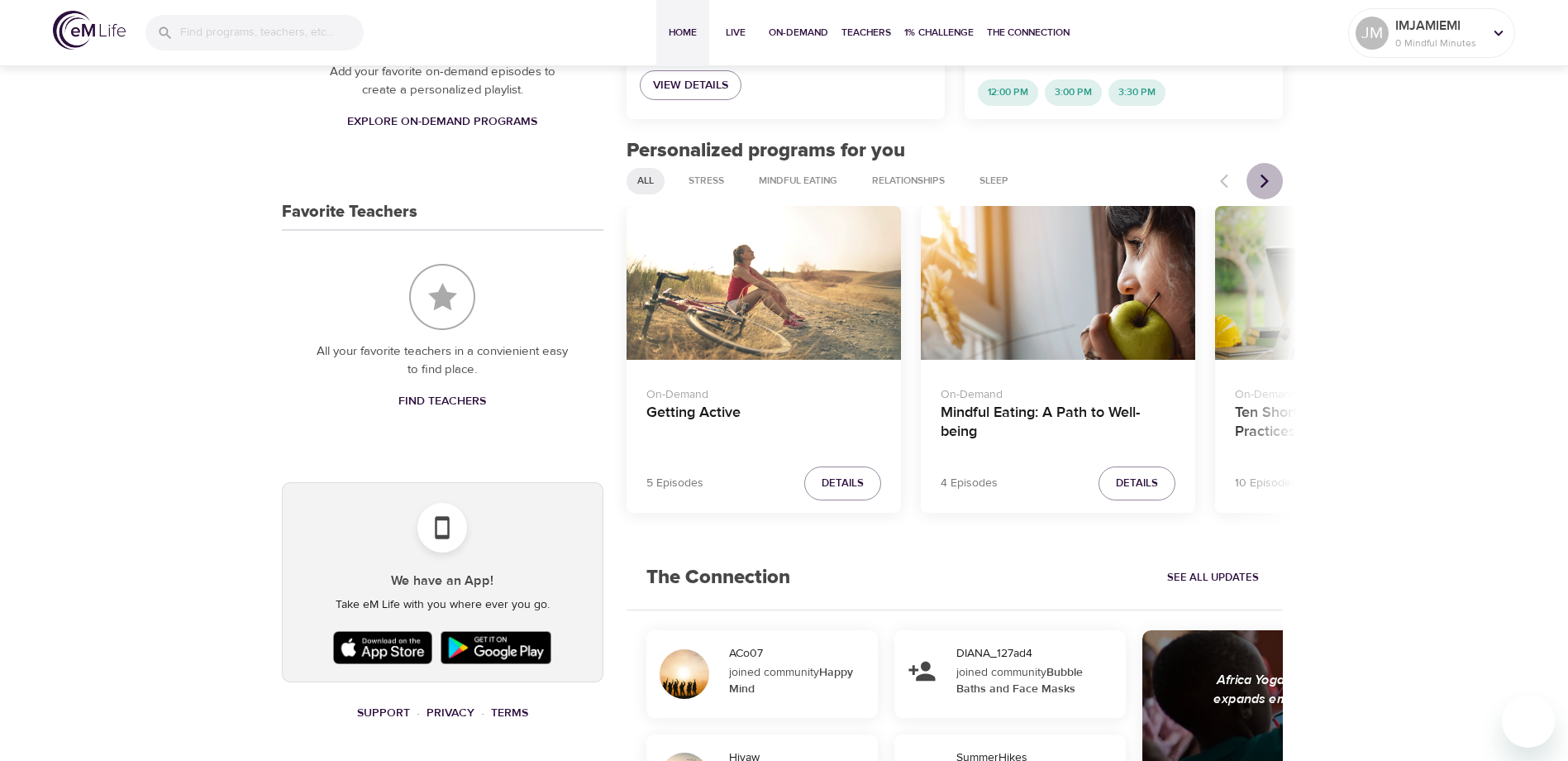
click at [1265, 174] on icon "Next items" at bounding box center [1264, 181] width 17 height 17
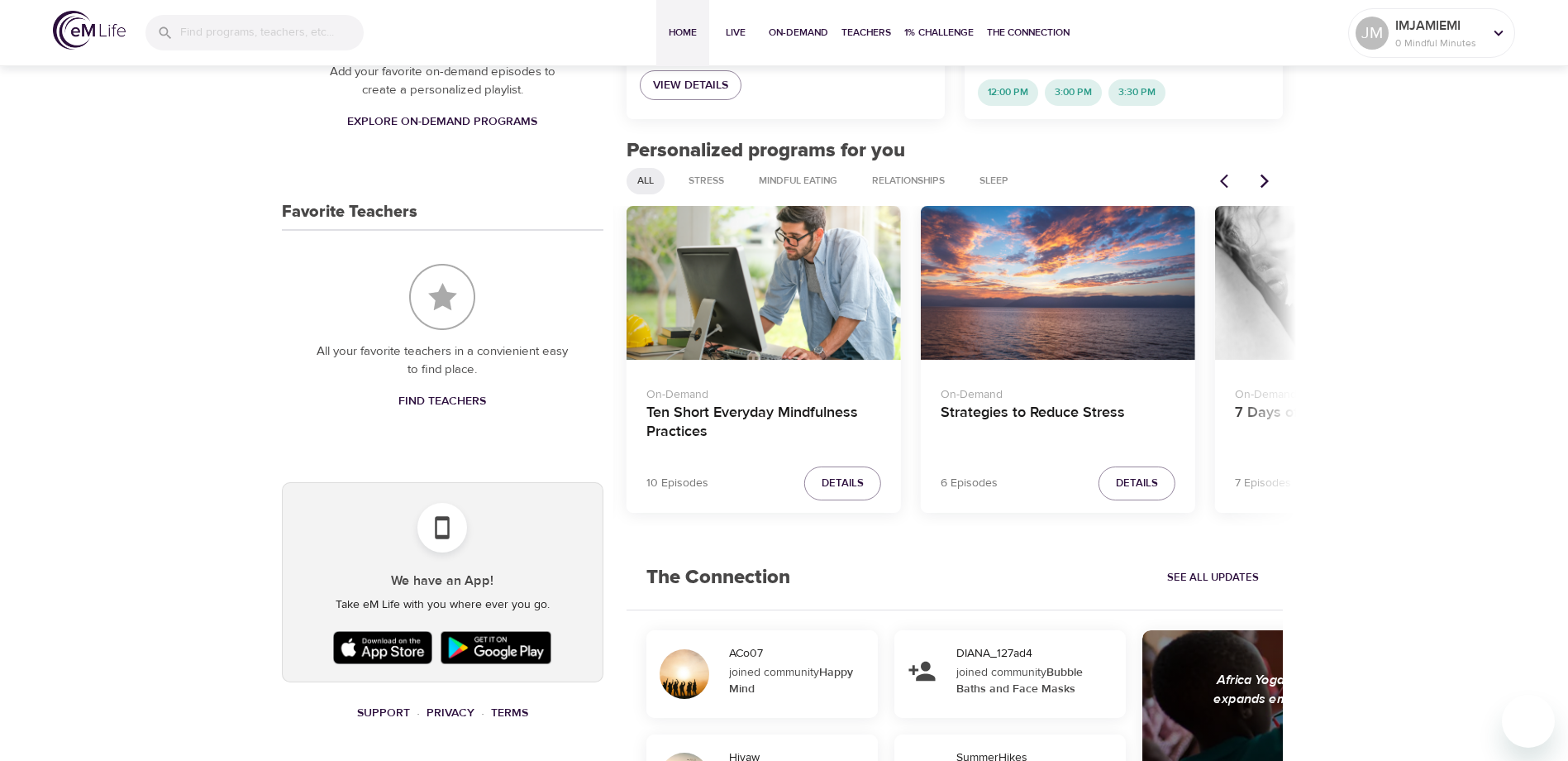
click at [1265, 174] on icon "Next items" at bounding box center [1264, 181] width 17 height 17
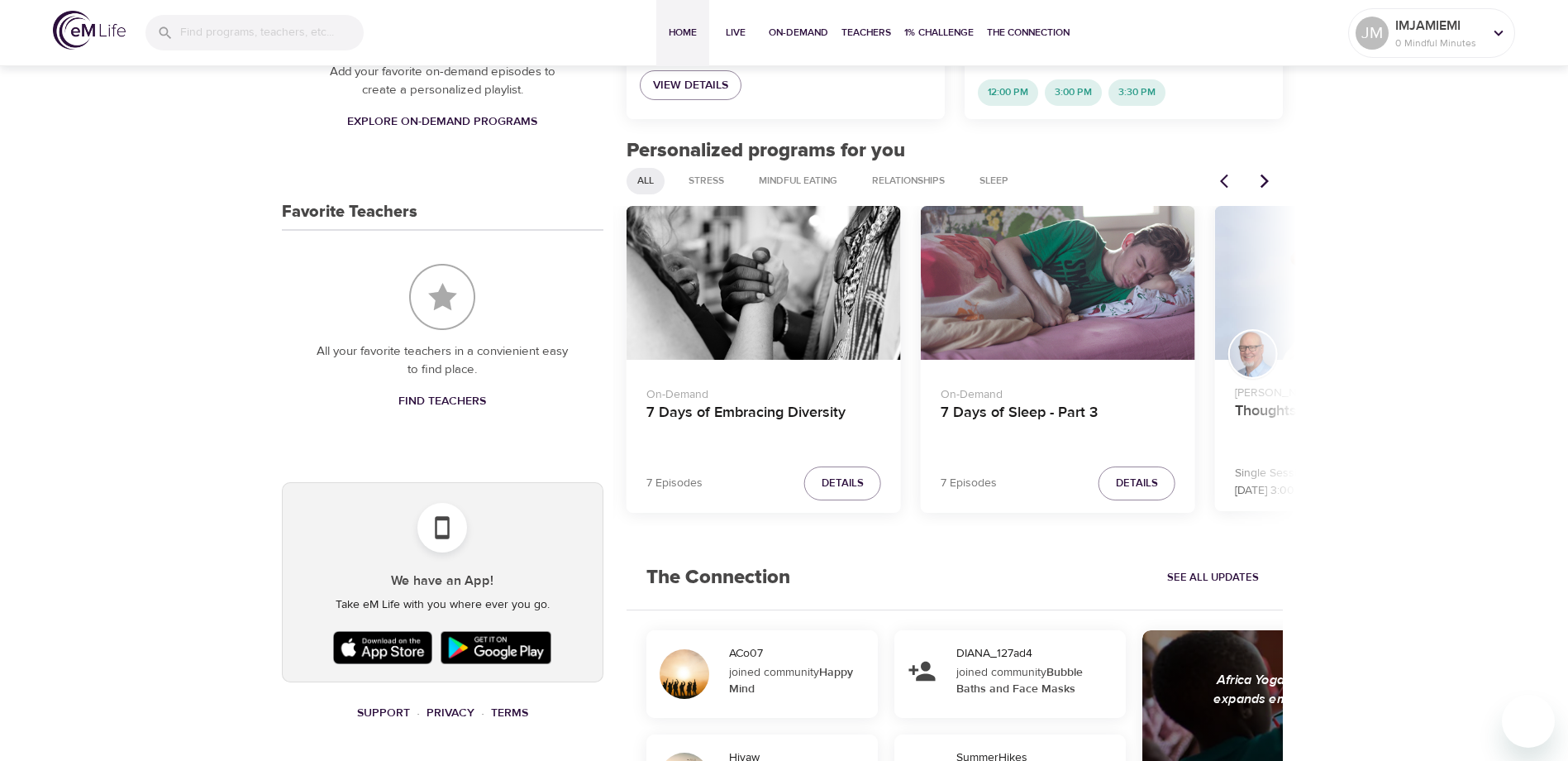
click at [1265, 174] on icon "Next items" at bounding box center [1264, 181] width 17 height 17
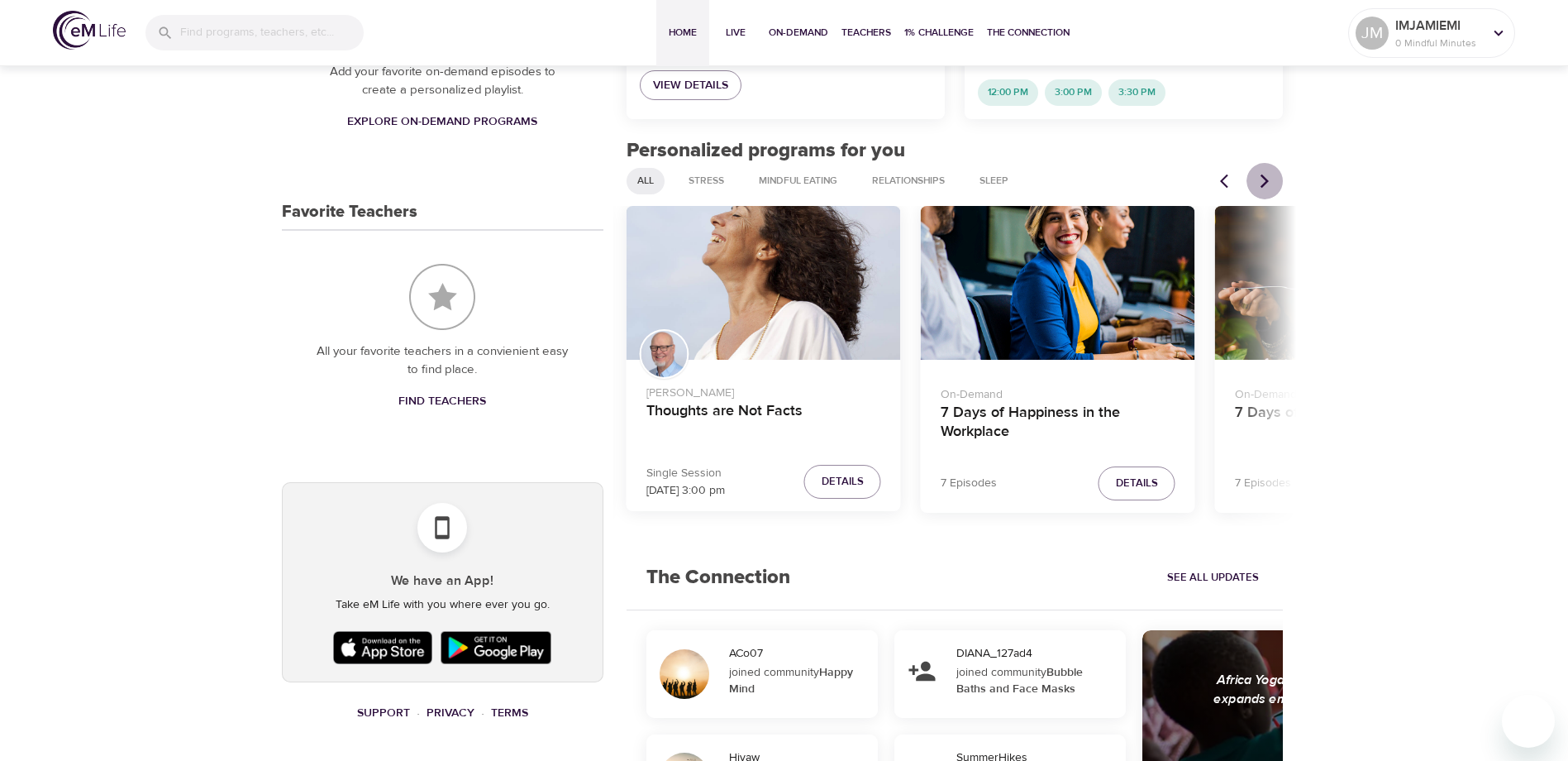
click at [1265, 174] on icon "Next items" at bounding box center [1264, 181] width 17 height 17
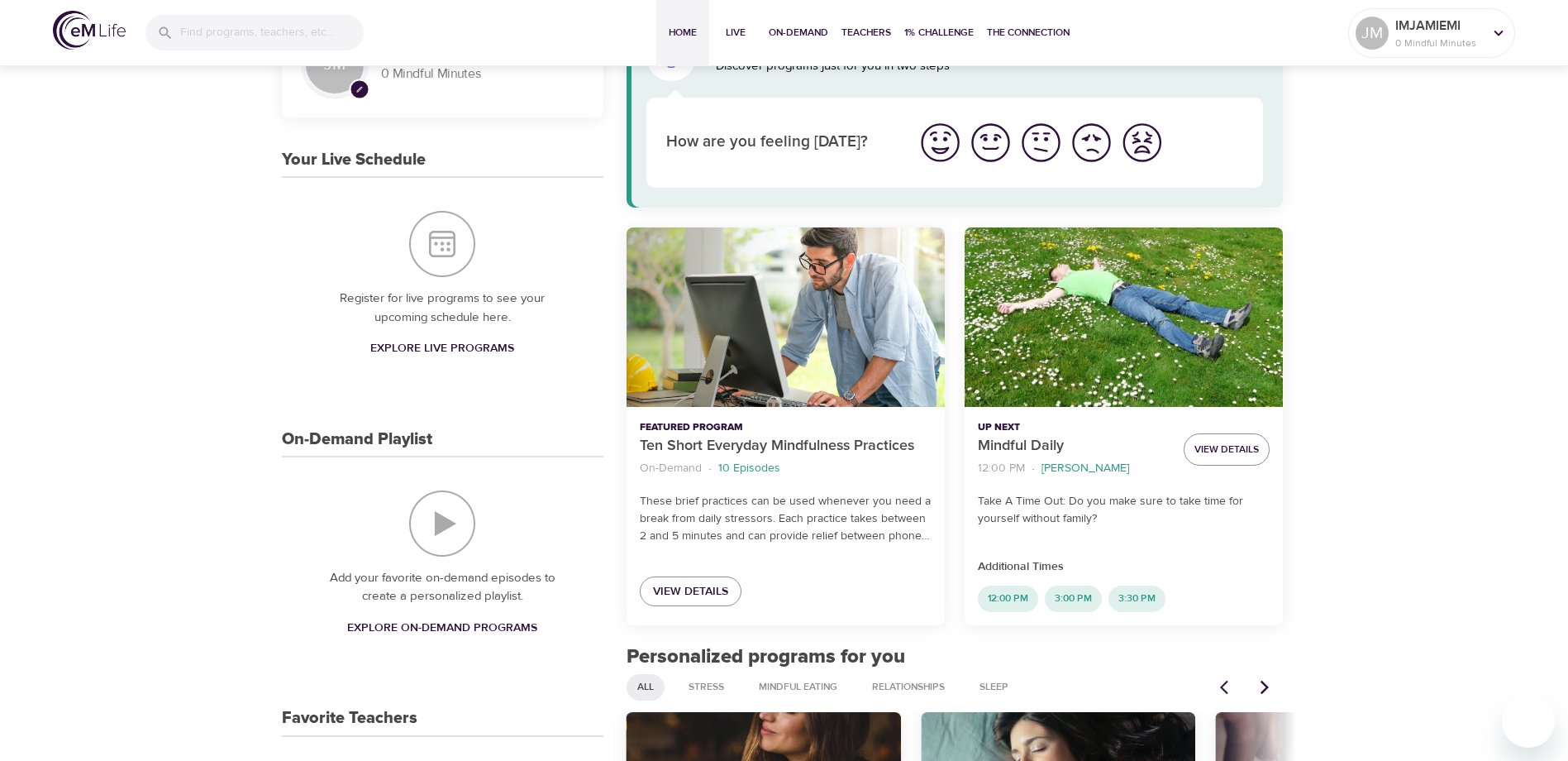
scroll to position [0, 0]
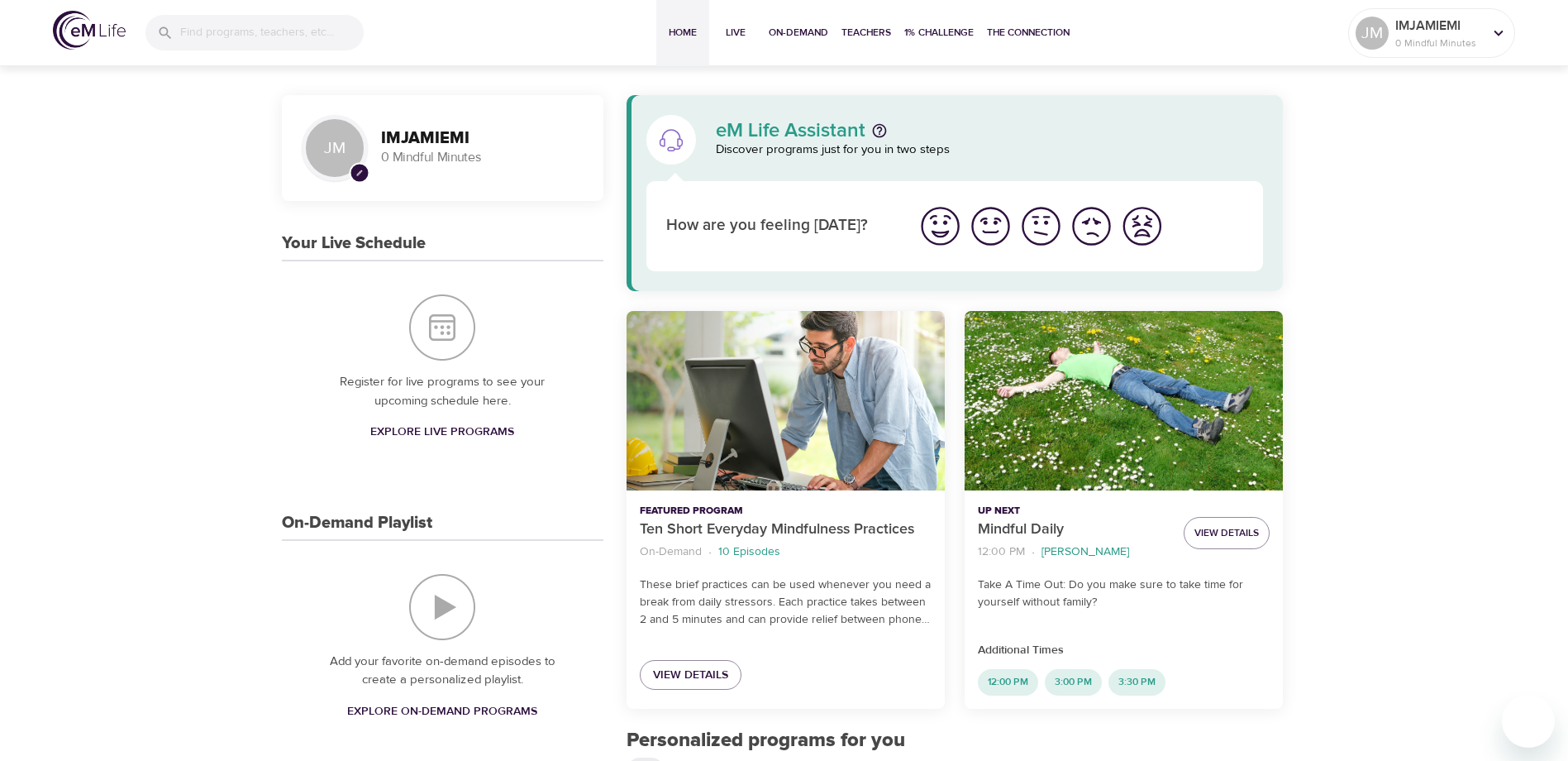
click at [474, 430] on span "Explore Live Programs" at bounding box center [442, 432] width 144 height 21
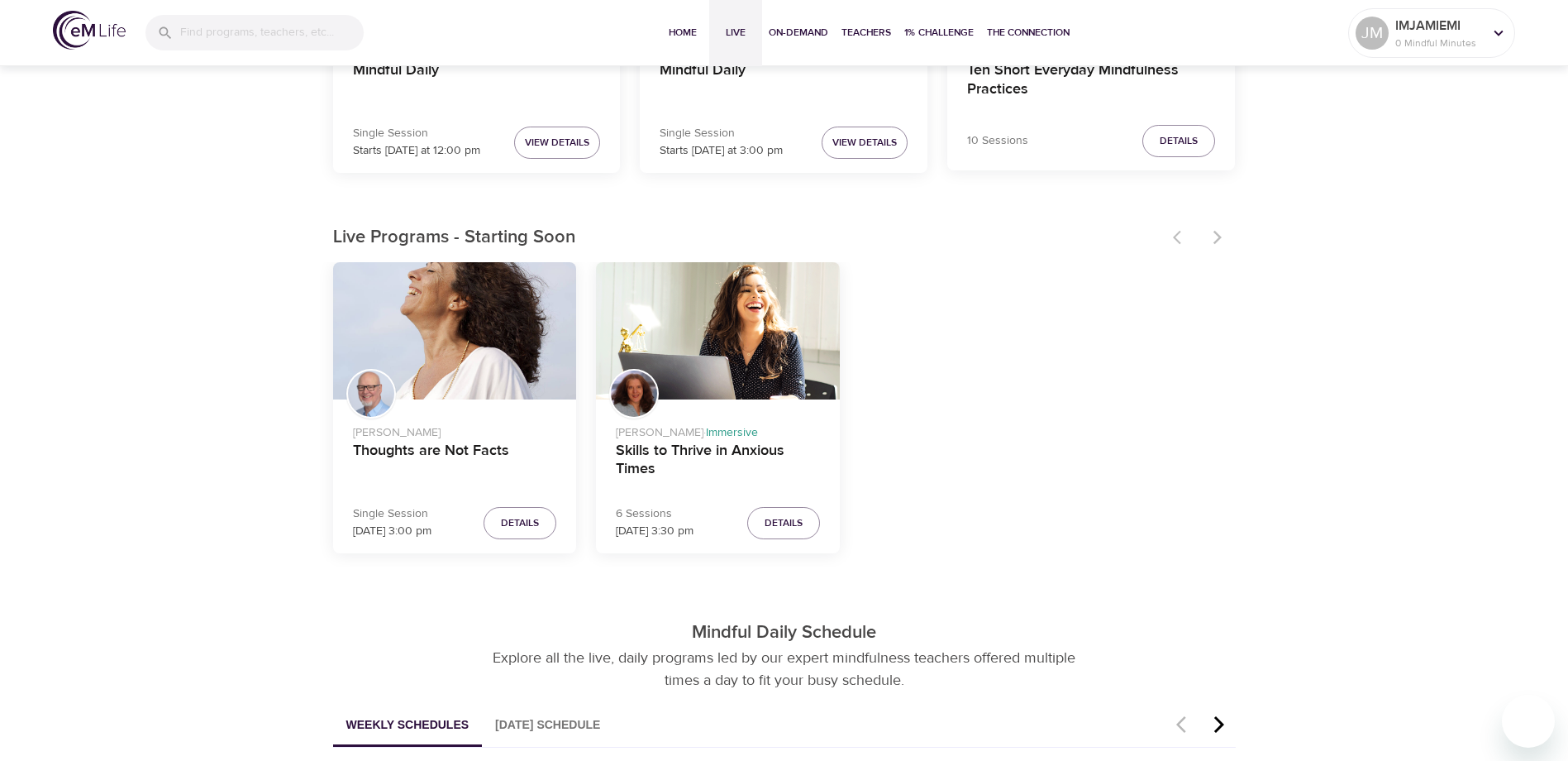
scroll to position [413, 0]
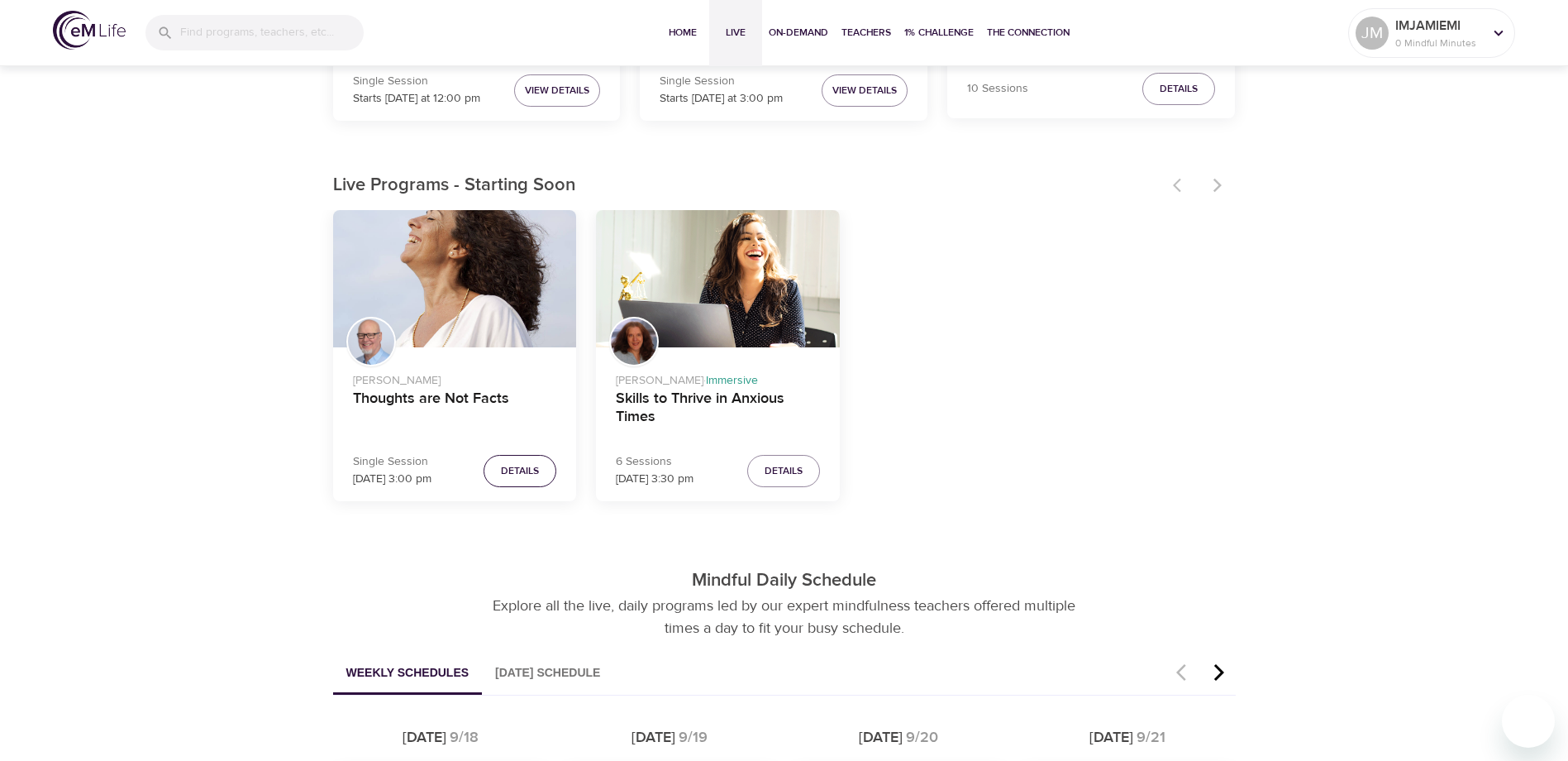
click at [530, 466] on span "Details" at bounding box center [520, 470] width 38 height 17
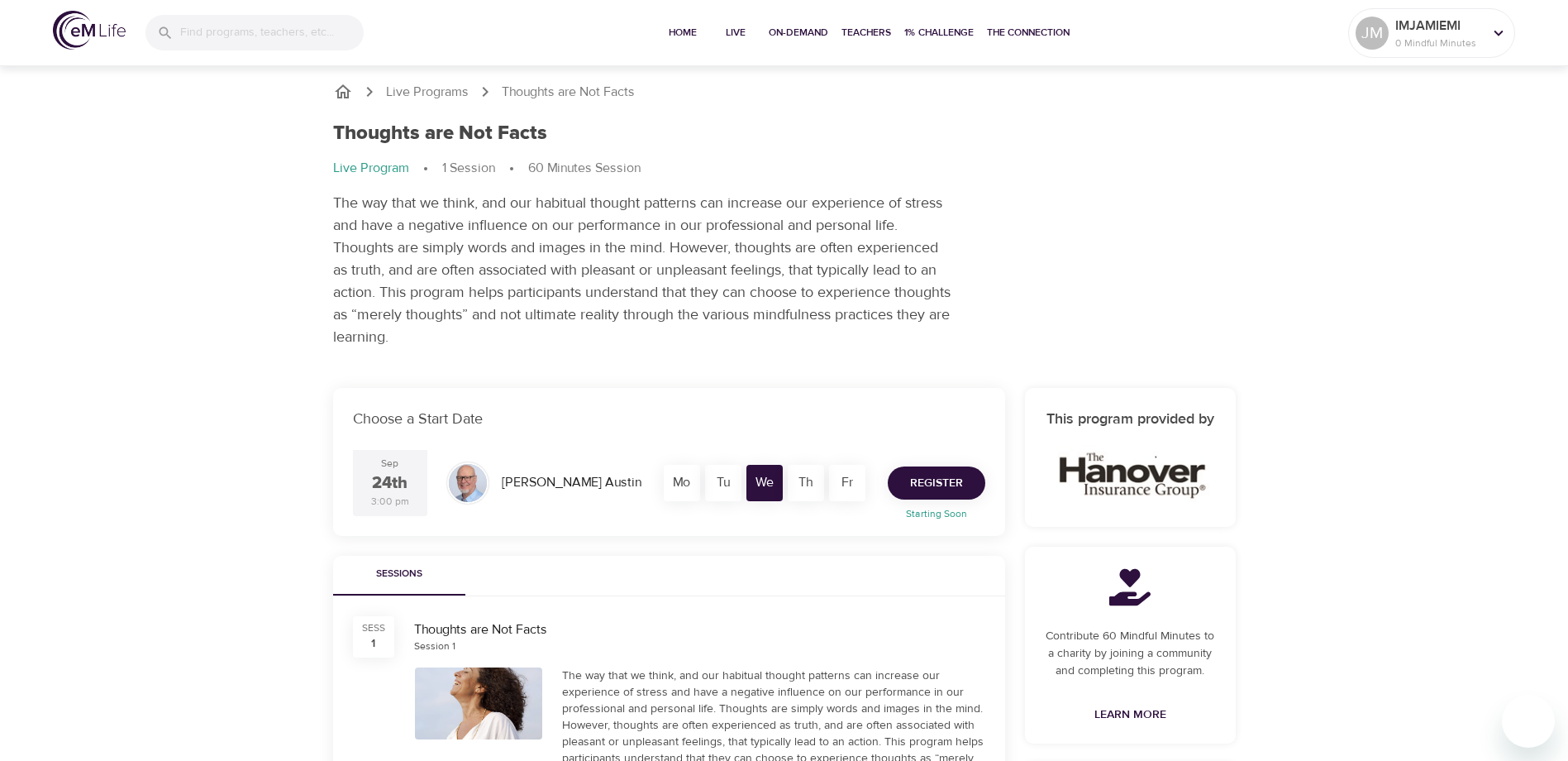
click at [944, 471] on button "Register" at bounding box center [937, 482] width 98 height 33
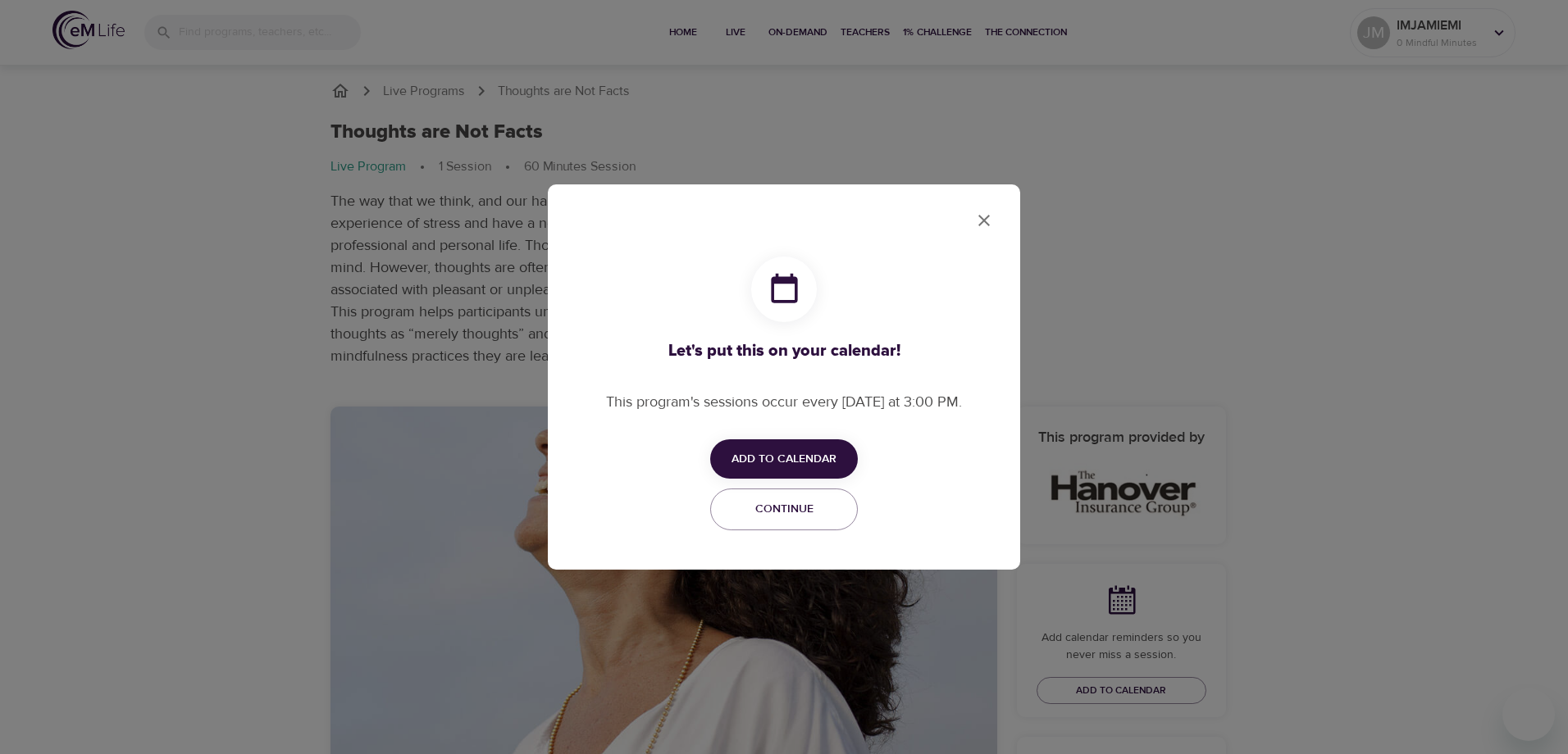
checkbox input "true"
click at [806, 458] on span "Add to Calendar" at bounding box center [784, 459] width 105 height 21
click at [801, 526] on span "Outlook" at bounding box center [794, 522] width 50 height 22
click at [984, 222] on div at bounding box center [784, 377] width 1568 height 754
click at [986, 219] on icon "close" at bounding box center [984, 221] width 12 height 12
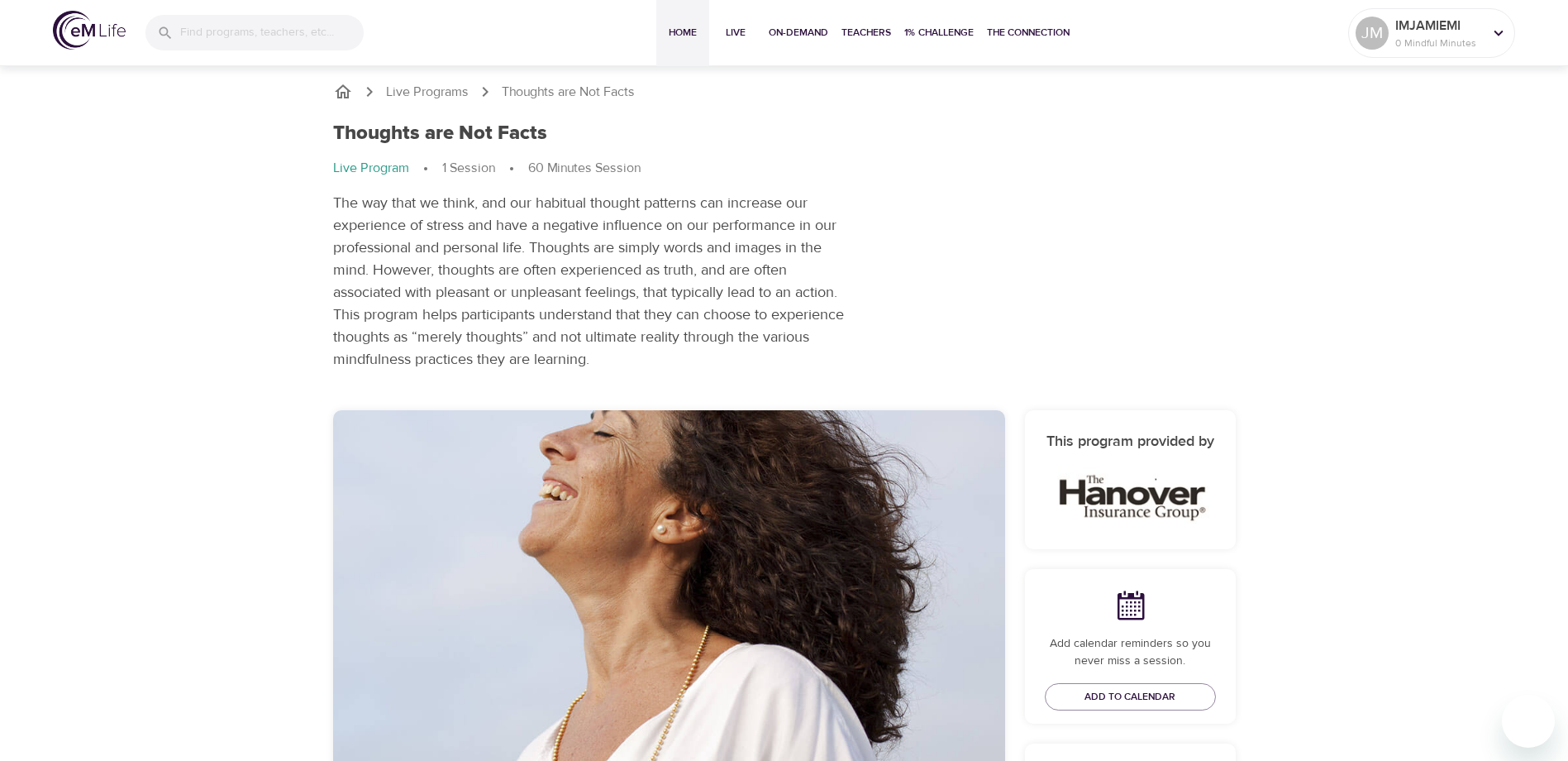
click at [691, 30] on span "Home" at bounding box center [683, 32] width 40 height 17
